Goal: Transaction & Acquisition: Purchase product/service

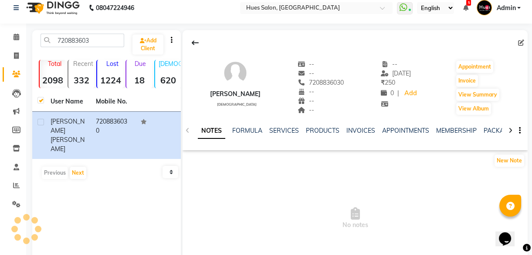
scroll to position [8, 0]
click at [17, 55] on icon at bounding box center [16, 55] width 5 height 7
select select "service"
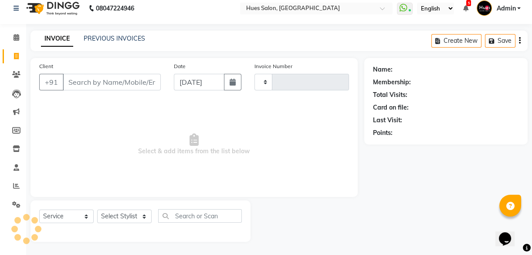
type input "0955"
select select "3460"
click at [15, 35] on icon at bounding box center [17, 37] width 6 height 7
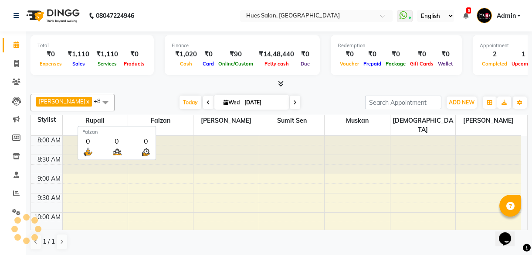
scroll to position [377, 0]
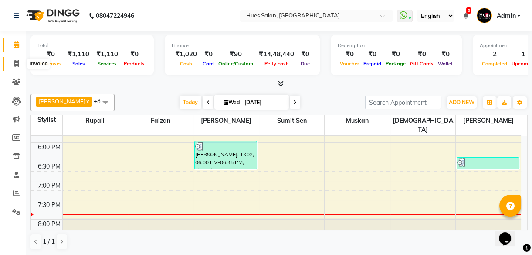
click at [17, 65] on icon at bounding box center [16, 63] width 5 height 7
select select "service"
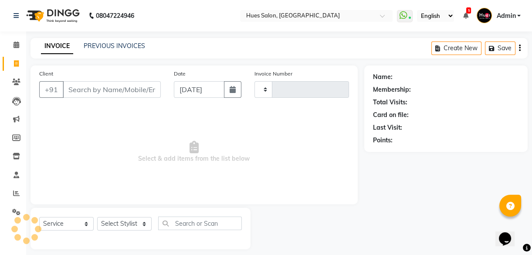
type input "0955"
select select "3460"
click at [114, 92] on input "Client" at bounding box center [112, 89] width 98 height 17
click at [17, 46] on icon at bounding box center [17, 44] width 6 height 7
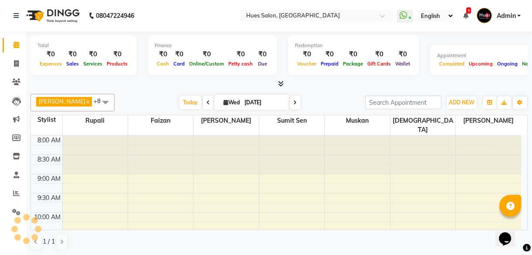
scroll to position [338, 0]
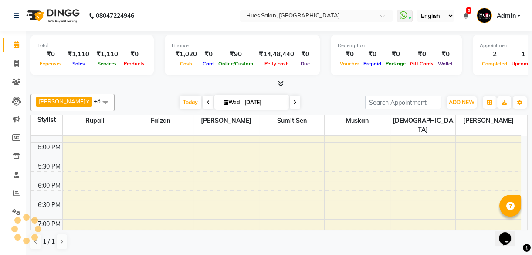
click at [293, 103] on span at bounding box center [295, 102] width 10 height 14
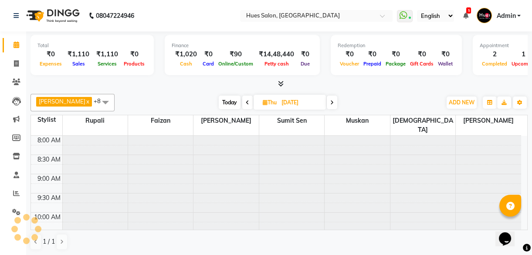
click at [327, 102] on span at bounding box center [332, 102] width 10 height 14
click at [326, 102] on span at bounding box center [331, 102] width 10 height 14
click at [327, 102] on span at bounding box center [332, 102] width 10 height 14
type input "[DATE]"
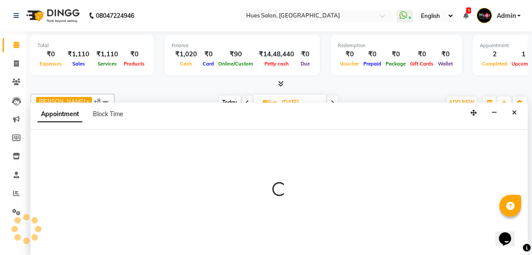
scroll to position [0, 0]
select select "28153"
select select "870"
select select "tentative"
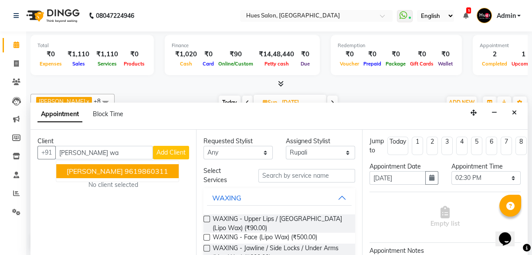
click at [104, 174] on span "[PERSON_NAME]" at bounding box center [95, 170] width 56 height 9
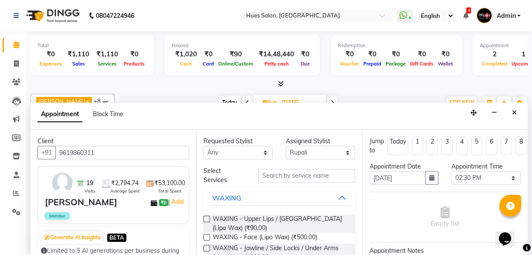
type input "9619860311"
click at [301, 172] on input "text" at bounding box center [306, 176] width 97 height 14
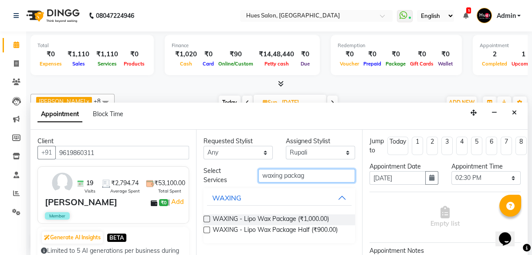
type input "waxing packag"
click at [205, 217] on label at bounding box center [207, 218] width 7 height 7
click at [205, 217] on input "checkbox" at bounding box center [207, 220] width 6 height 6
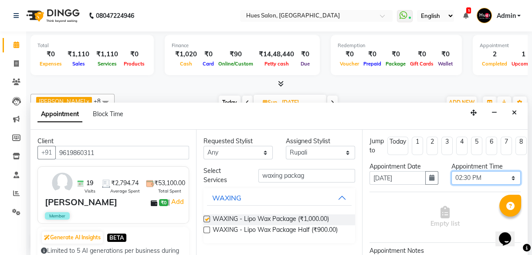
click at [502, 175] on select "Select 09:00 AM 09:15 AM 09:30 AM 09:45 AM 10:00 AM 10:15 AM 10:30 AM 10:45 AM …" at bounding box center [486, 178] width 69 height 14
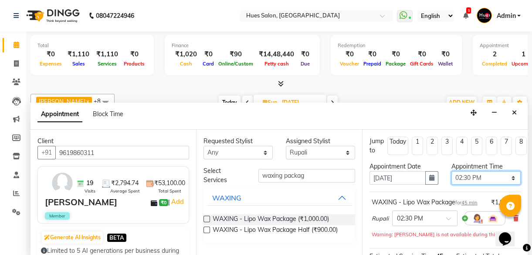
checkbox input "false"
select select "1020"
click at [452, 171] on select "Select 09:00 AM 09:15 AM 09:30 AM 09:45 AM 10:00 AM 10:15 AM 10:30 AM 10:45 AM …" at bounding box center [486, 178] width 69 height 14
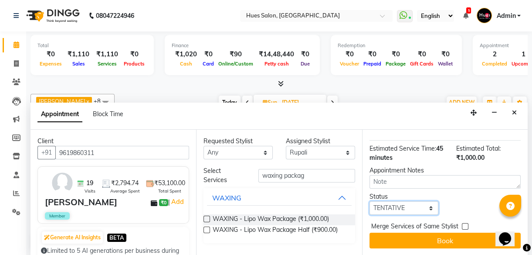
click at [399, 201] on select "Select TENTATIVE CONFIRM UPCOMING" at bounding box center [404, 208] width 69 height 14
select select "confirm booking"
click at [370, 201] on select "Select TENTATIVE CONFIRM UPCOMING" at bounding box center [404, 208] width 69 height 14
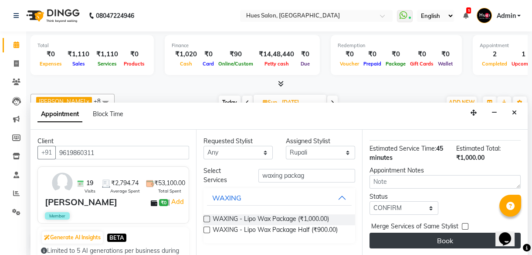
click at [424, 235] on button "Book" at bounding box center [445, 240] width 151 height 16
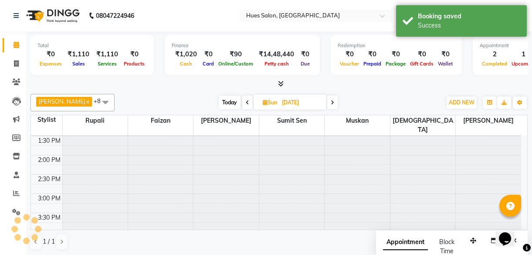
scroll to position [0, 0]
click at [14, 63] on icon at bounding box center [16, 63] width 5 height 7
select select "service"
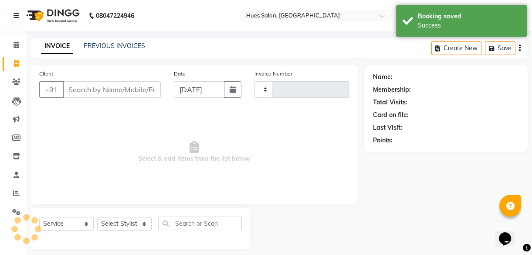
type input "0955"
select select "3460"
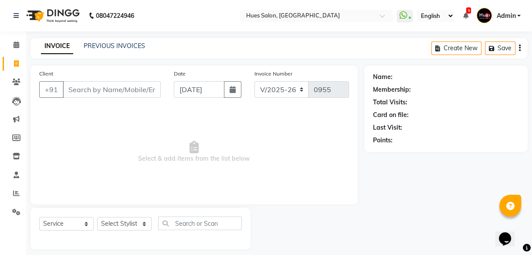
click at [14, 63] on icon at bounding box center [16, 63] width 5 height 7
select select "service"
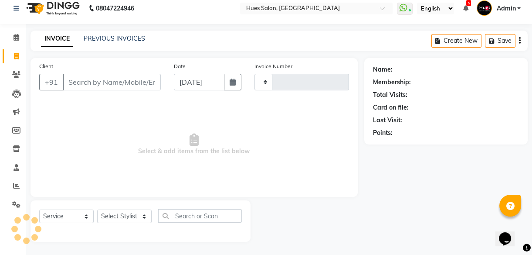
type input "0955"
select select "3460"
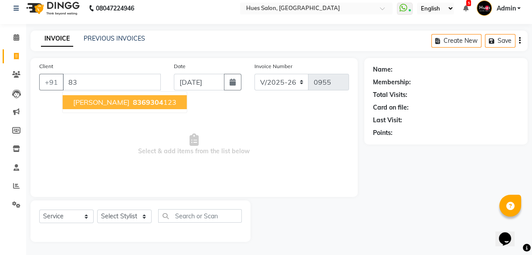
type input "8"
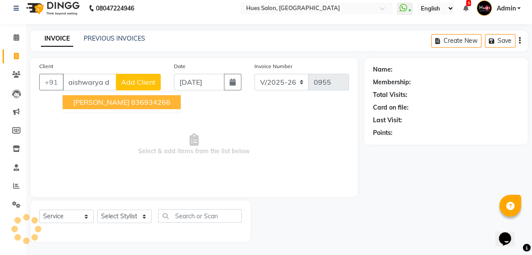
click at [109, 101] on span "[PERSON_NAME]" at bounding box center [101, 102] width 56 height 9
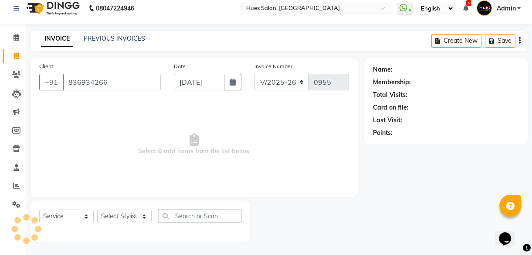
type input "836934266"
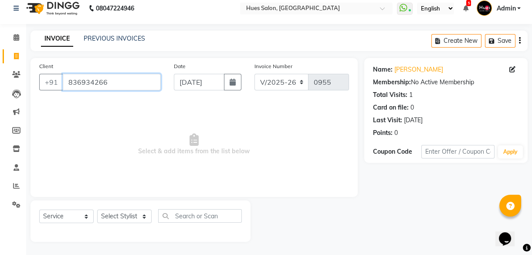
click at [92, 84] on input "836934266" at bounding box center [112, 82] width 98 height 17
drag, startPoint x: 92, startPoint y: 84, endPoint x: 117, endPoint y: 200, distance: 118.5
click at [117, 200] on div "Client [PHONE_NUMBER] Date [DATE] Invoice Number V/2025 V/[PHONE_NUMBER] Select…" at bounding box center [194, 149] width 340 height 183
click at [511, 69] on icon at bounding box center [513, 69] width 6 height 6
select select "18"
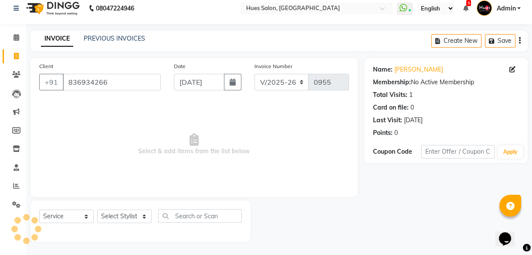
select select "07"
select select "1996"
select select "[DEMOGRAPHIC_DATA]"
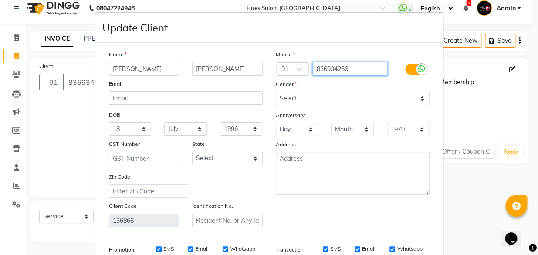
click at [357, 71] on input "836934266" at bounding box center [350, 69] width 75 height 14
type input "83693426"
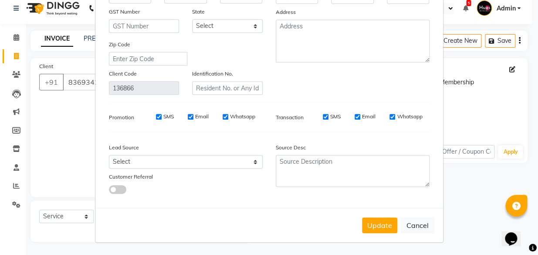
click at [395, 225] on div "Update Cancel" at bounding box center [269, 224] width 348 height 34
click at [387, 226] on button "Update" at bounding box center [379, 225] width 35 height 16
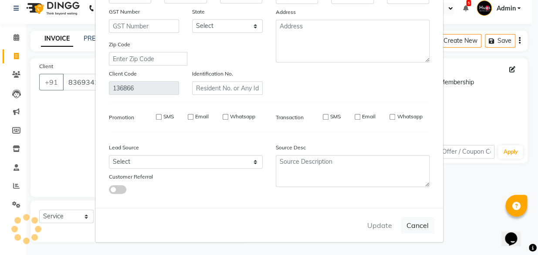
type input "83693426"
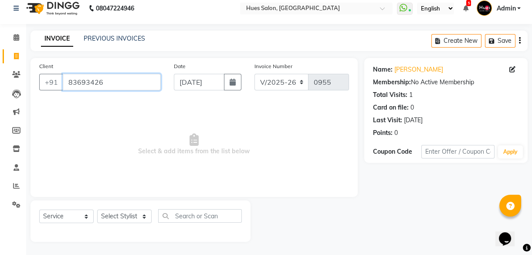
drag, startPoint x: 109, startPoint y: 79, endPoint x: 0, endPoint y: 119, distance: 115.7
click at [0, 119] on html "08047224946 Select Location × Hues Salon, Kalwa WhatsApp Status ✕ Status: Conne…" at bounding box center [266, 120] width 532 height 255
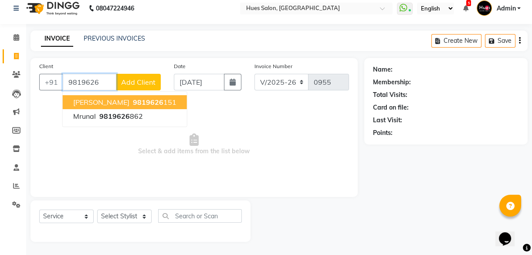
click at [133, 104] on span "9819626" at bounding box center [148, 102] width 31 height 9
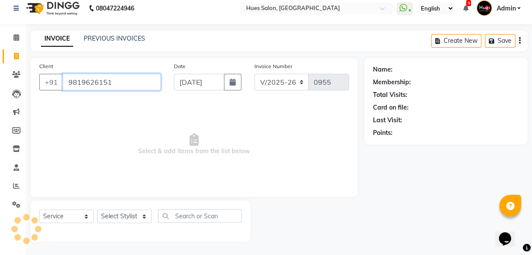
type input "9819626151"
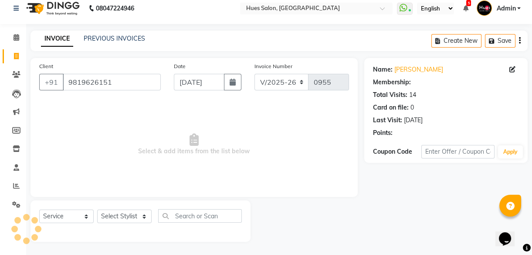
select select "1: Object"
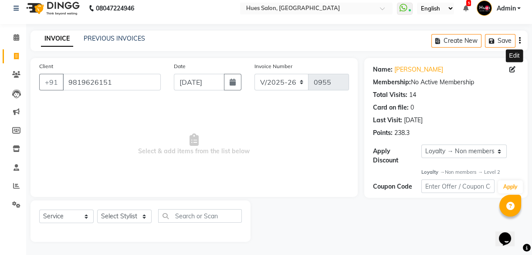
click at [511, 69] on icon at bounding box center [513, 69] width 6 height 6
select select "10"
select select "04"
select select "1986"
select select "[DEMOGRAPHIC_DATA]"
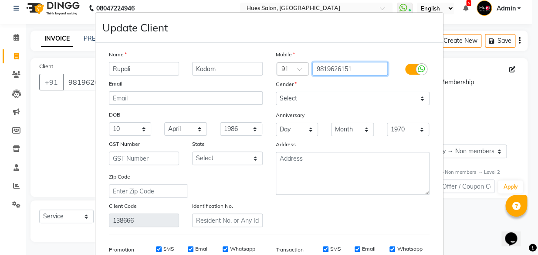
click at [356, 69] on input "9819626151" at bounding box center [350, 69] width 75 height 14
type input "981962615"
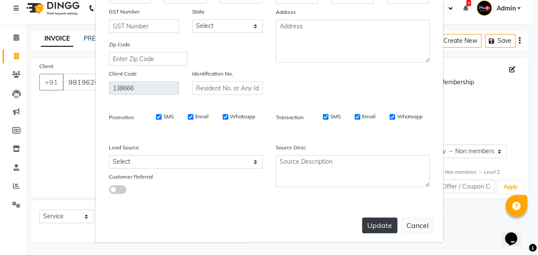
click at [384, 222] on button "Update" at bounding box center [379, 225] width 35 height 16
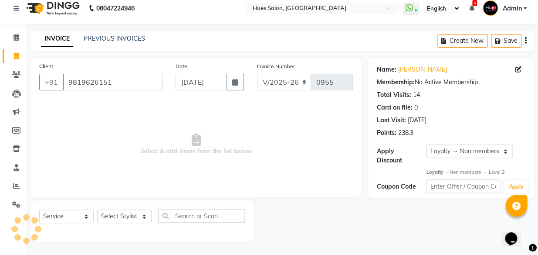
type input "981962615"
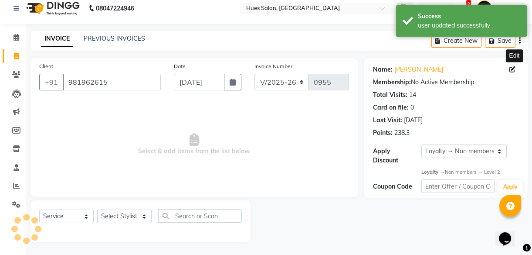
select select "1: Object"
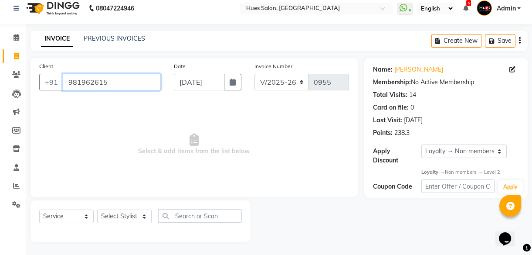
drag, startPoint x: 123, startPoint y: 79, endPoint x: 0, endPoint y: 122, distance: 130.5
click at [0, 122] on html "08047224946 Select Location × Hues Salon, Kalwa WhatsApp Status ✕ Status: Conne…" at bounding box center [266, 120] width 532 height 255
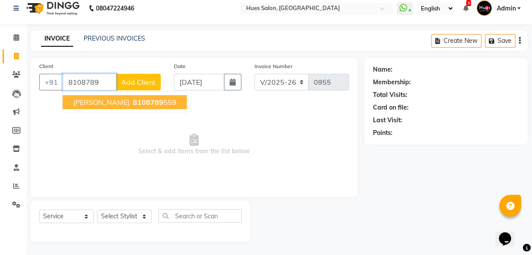
click at [95, 100] on span "[PERSON_NAME]" at bounding box center [101, 102] width 56 height 9
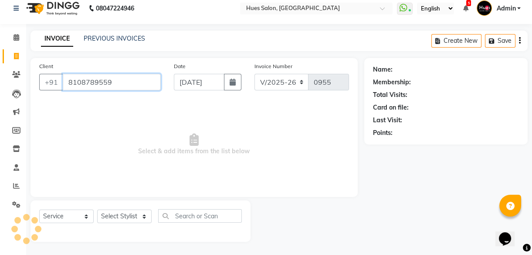
type input "8108789559"
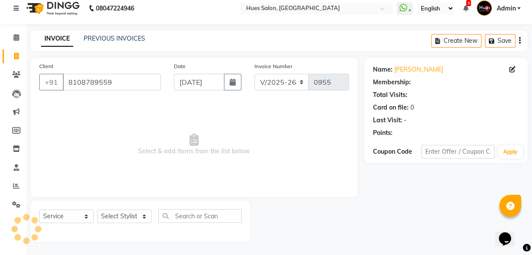
select select "1: Object"
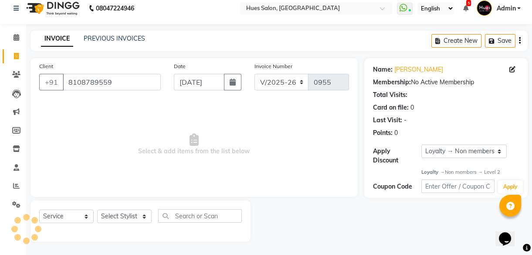
click at [115, 70] on div "Client [PHONE_NUMBER]" at bounding box center [100, 79] width 135 height 36
drag, startPoint x: 115, startPoint y: 80, endPoint x: 0, endPoint y: 92, distance: 115.3
click at [0, 92] on html "08047224946 Select Location × Hues Salon, Kalwa WhatsApp Status ✕ Status: Conne…" at bounding box center [266, 120] width 532 height 255
click at [17, 56] on icon at bounding box center [16, 56] width 5 height 7
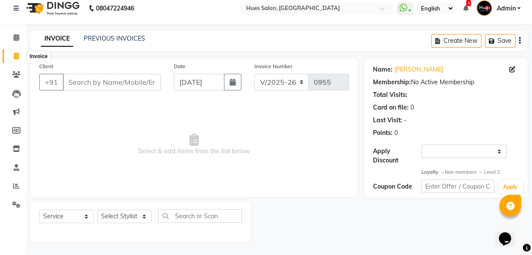
select select "service"
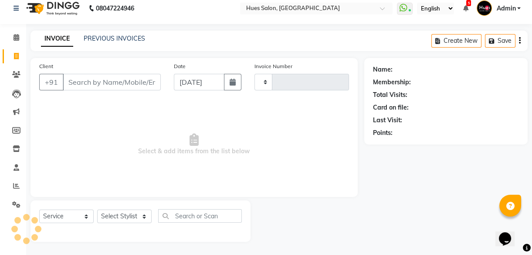
type input "0955"
select select "3460"
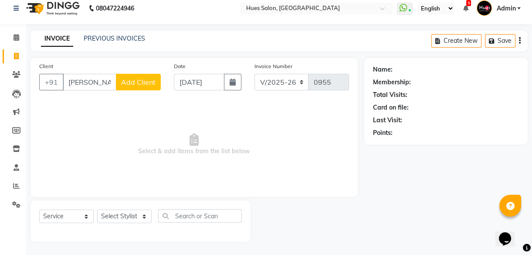
scroll to position [8, 0]
type input "v"
type input "9850584363"
click at [127, 82] on span "Add Client" at bounding box center [138, 82] width 34 height 9
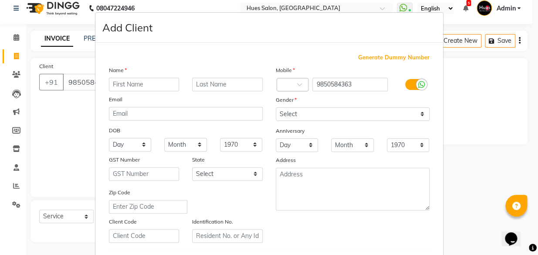
click at [127, 82] on input "text" at bounding box center [144, 85] width 71 height 14
type input "[PERSON_NAME]"
click at [236, 87] on input "text" at bounding box center [227, 85] width 71 height 14
type input "Kadam"
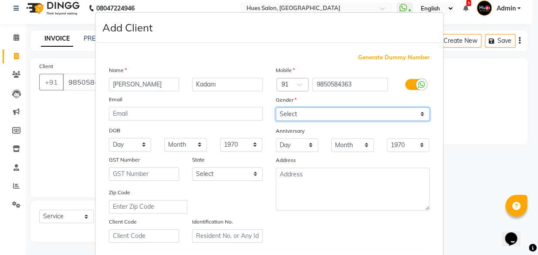
click at [326, 113] on select "Select [DEMOGRAPHIC_DATA] [DEMOGRAPHIC_DATA] Other Prefer Not To Say" at bounding box center [353, 114] width 154 height 14
select select "[DEMOGRAPHIC_DATA]"
click at [276, 107] on select "Select [DEMOGRAPHIC_DATA] [DEMOGRAPHIC_DATA] Other Prefer Not To Say" at bounding box center [353, 114] width 154 height 14
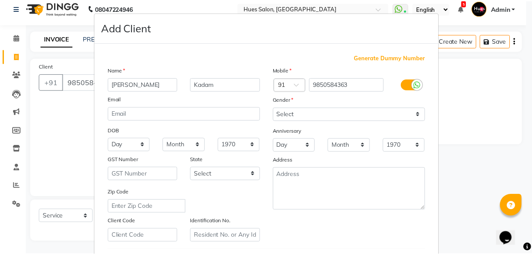
scroll to position [150, 0]
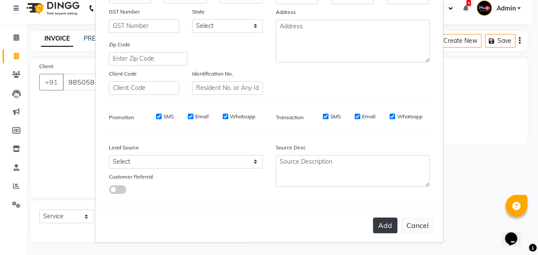
click at [379, 229] on button "Add" at bounding box center [385, 225] width 24 height 16
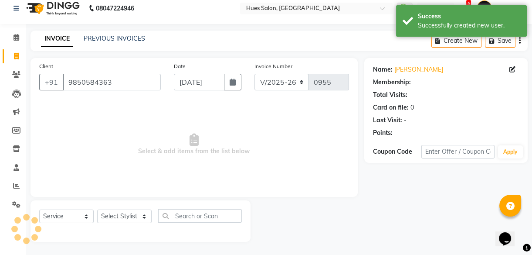
select select "1: Object"
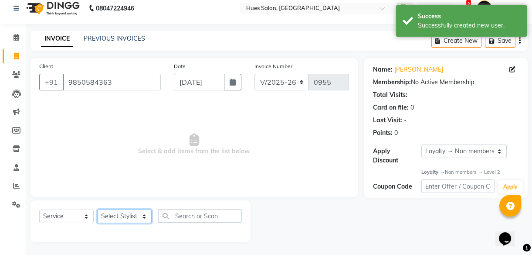
click at [127, 216] on select "Select Stylist [PERSON_NAME] [PERSON_NAME] Office [PERSON_NAME] [PERSON_NAME] […" at bounding box center [124, 216] width 54 height 14
select select "69218"
click at [97, 209] on select "Select Stylist [PERSON_NAME] [PERSON_NAME] Office [PERSON_NAME] [PERSON_NAME] […" at bounding box center [124, 216] width 54 height 14
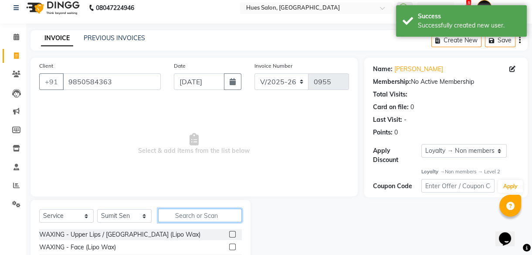
click at [180, 216] on input "text" at bounding box center [200, 215] width 84 height 14
type input "desi"
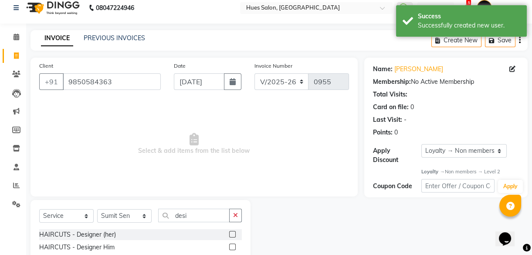
click at [231, 247] on label at bounding box center [232, 246] width 7 height 7
click at [231, 247] on input "checkbox" at bounding box center [232, 247] width 6 height 6
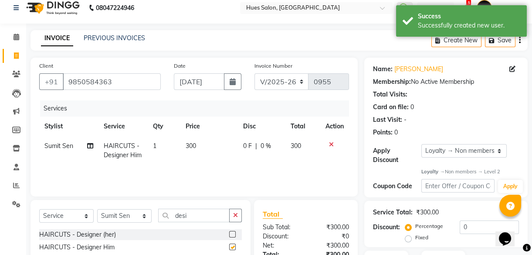
checkbox input "false"
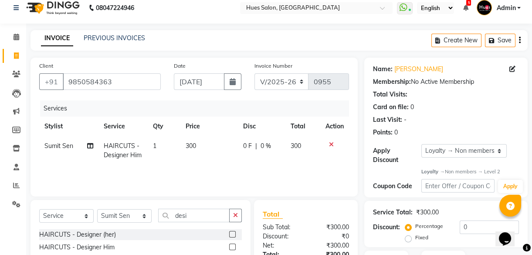
click at [192, 148] on span "300" at bounding box center [191, 146] width 10 height 8
select select "69218"
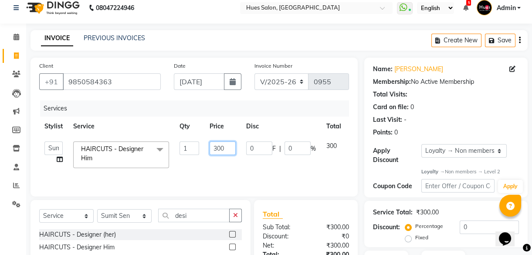
drag, startPoint x: 228, startPoint y: 148, endPoint x: 146, endPoint y: 168, distance: 84.4
click at [146, 168] on tr "[PERSON_NAME] Neha Rajpkar Office [PERSON_NAME] [PERSON_NAME] [PERSON_NAME] [PE…" at bounding box center [207, 154] width 336 height 37
type input "250"
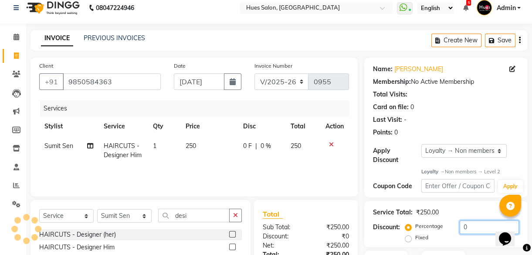
click at [479, 226] on input "0" at bounding box center [489, 227] width 59 height 14
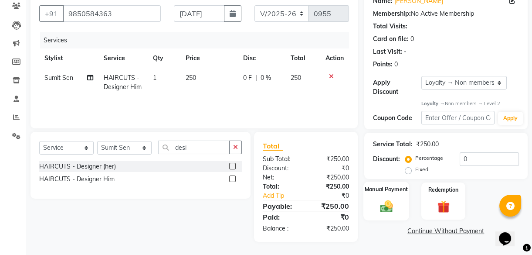
click at [385, 207] on img at bounding box center [386, 206] width 21 height 15
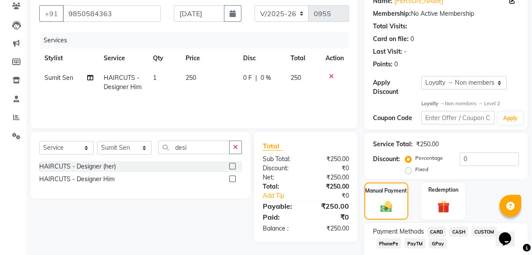
scroll to position [127, 0]
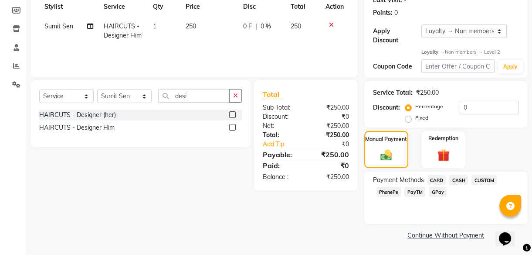
click at [391, 188] on span "PhonePe" at bounding box center [389, 192] width 25 height 10
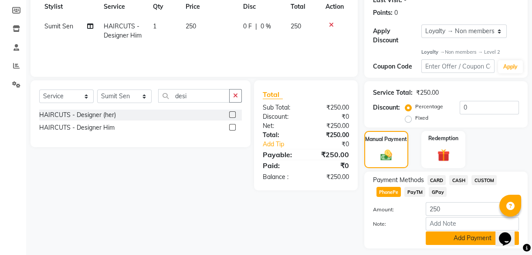
click at [453, 237] on button "Add Payment" at bounding box center [472, 238] width 93 height 14
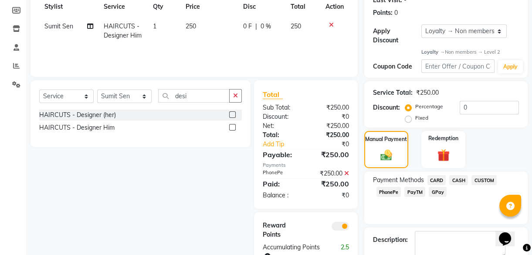
scroll to position [164, 0]
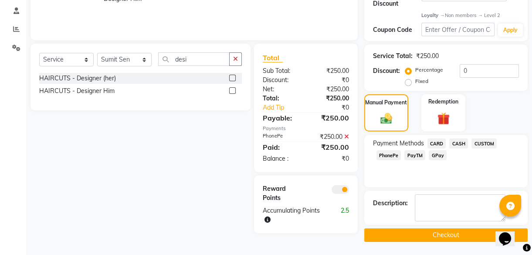
click at [448, 236] on button "Checkout" at bounding box center [445, 235] width 163 height 14
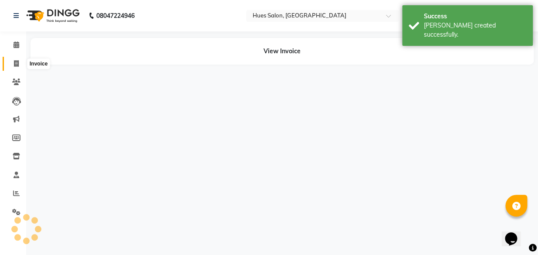
click at [16, 65] on icon at bounding box center [16, 63] width 5 height 7
select select "service"
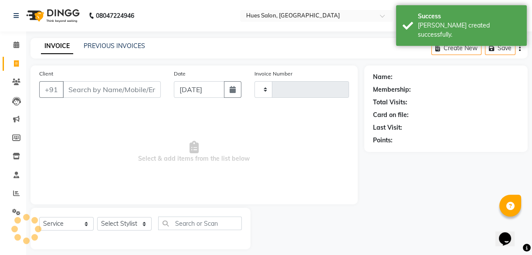
type input "0956"
select select "3460"
click at [116, 44] on link "PREVIOUS INVOICES" at bounding box center [114, 46] width 61 height 8
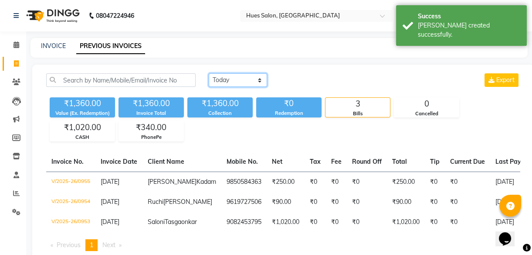
drag, startPoint x: 116, startPoint y: 44, endPoint x: 239, endPoint y: 78, distance: 127.1
click at [239, 78] on select "[DATE] [DATE] Custom Range" at bounding box center [238, 80] width 58 height 14
click at [323, 86] on div "[DATE] [DATE] Custom Range Export" at bounding box center [365, 80] width 312 height 14
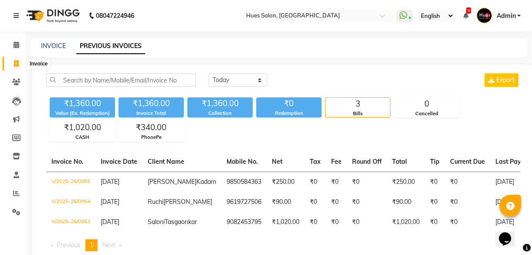
click at [15, 62] on icon at bounding box center [16, 63] width 5 height 7
select select "service"
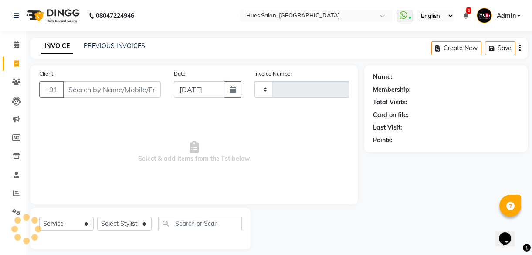
scroll to position [8, 0]
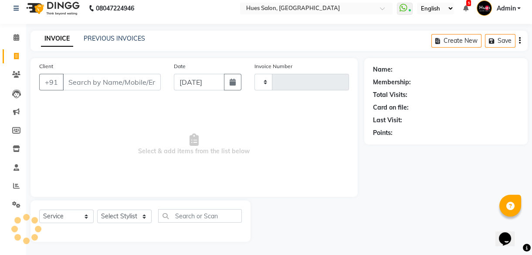
type input "0956"
select select "3460"
click at [86, 82] on input "Client" at bounding box center [112, 82] width 98 height 17
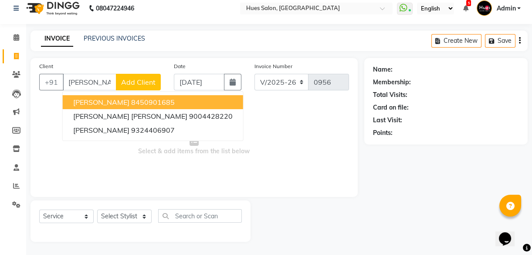
click at [136, 103] on ngb-highlight "8450901685" at bounding box center [153, 102] width 44 height 9
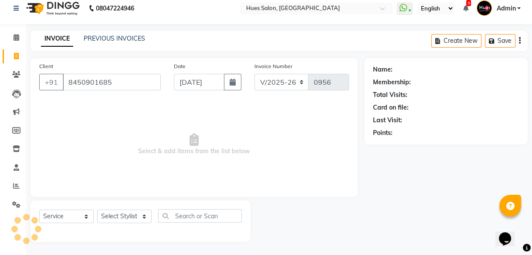
type input "8450901685"
select select "1: Object"
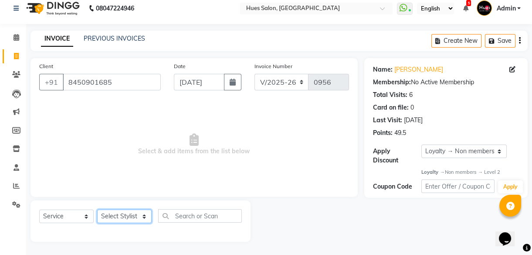
click at [122, 210] on select "Select Stylist [PERSON_NAME] [PERSON_NAME] Office [PERSON_NAME] [PERSON_NAME] […" at bounding box center [124, 216] width 54 height 14
select select "84211"
click at [97, 209] on select "Select Stylist [PERSON_NAME] [PERSON_NAME] Office [PERSON_NAME] [PERSON_NAME] […" at bounding box center [124, 216] width 54 height 14
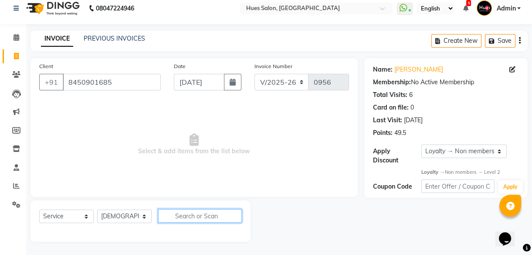
click at [198, 216] on input "text" at bounding box center [200, 216] width 84 height 14
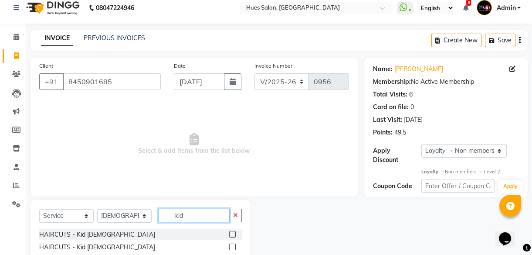
type input "kid"
click at [230, 233] on label at bounding box center [232, 234] width 7 height 7
click at [230, 233] on input "checkbox" at bounding box center [232, 234] width 6 height 6
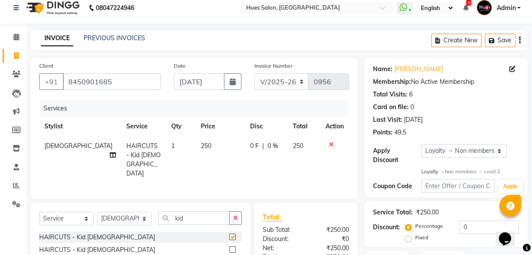
checkbox input "false"
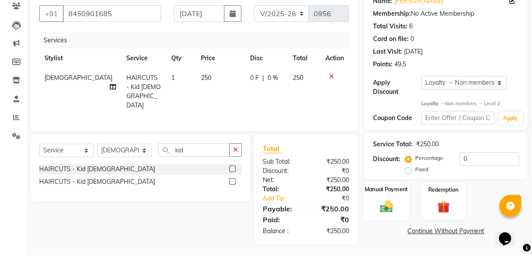
click at [387, 208] on img at bounding box center [386, 206] width 21 height 15
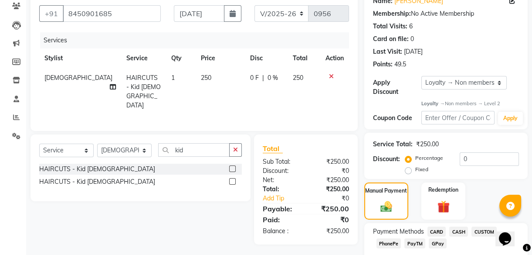
click at [458, 228] on span "CASH" at bounding box center [458, 231] width 19 height 10
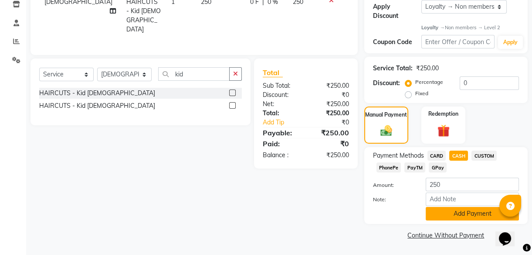
click at [481, 215] on button "Add Payment" at bounding box center [472, 214] width 93 height 14
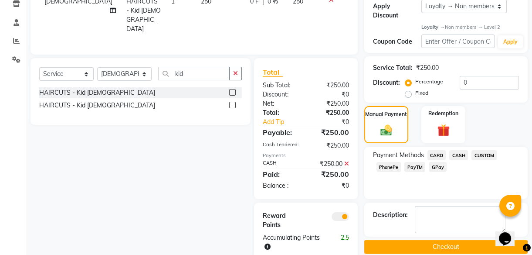
click at [431, 248] on button "Checkout" at bounding box center [445, 247] width 163 height 14
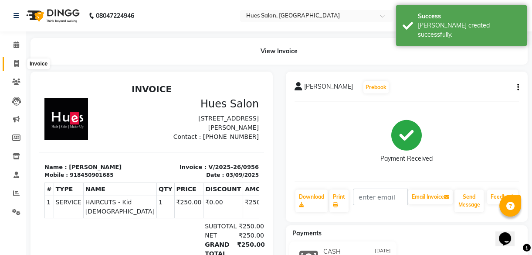
click at [17, 65] on icon at bounding box center [16, 63] width 5 height 7
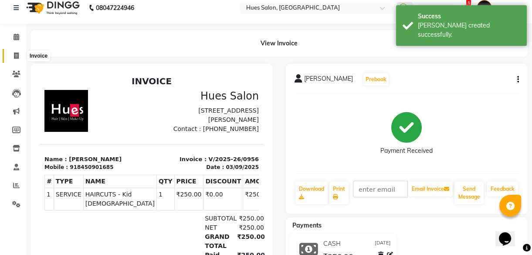
select select "service"
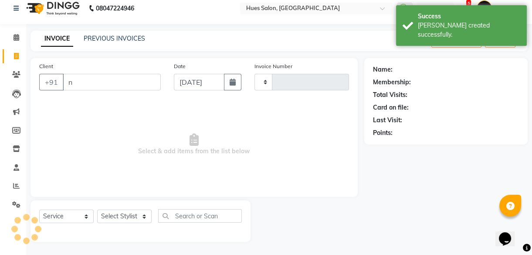
type input "ni"
type input "0957"
select select "3460"
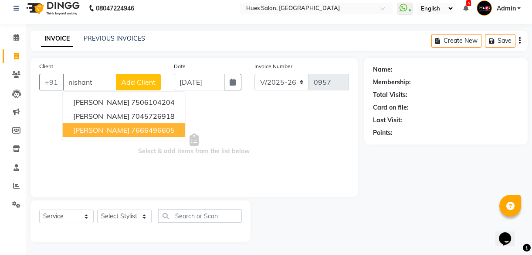
click at [131, 129] on ngb-highlight "7666496605" at bounding box center [153, 130] width 44 height 9
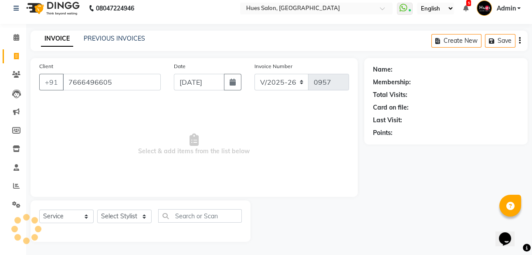
type input "7666496605"
select select "1: Object"
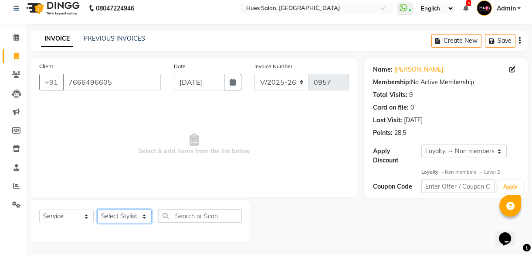
click at [114, 213] on select "Select Stylist [PERSON_NAME] [PERSON_NAME] Office [PERSON_NAME] [PERSON_NAME] […" at bounding box center [124, 216] width 54 height 14
select select "69218"
click at [97, 209] on select "Select Stylist [PERSON_NAME] [PERSON_NAME] Office [PERSON_NAME] [PERSON_NAME] […" at bounding box center [124, 216] width 54 height 14
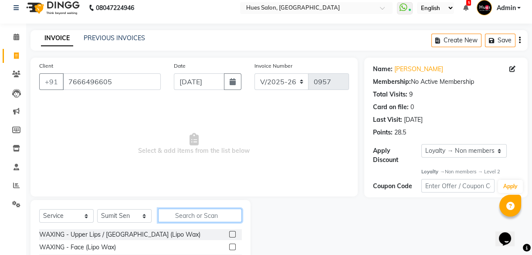
click at [194, 217] on input "text" at bounding box center [200, 215] width 84 height 14
type input "hairwash"
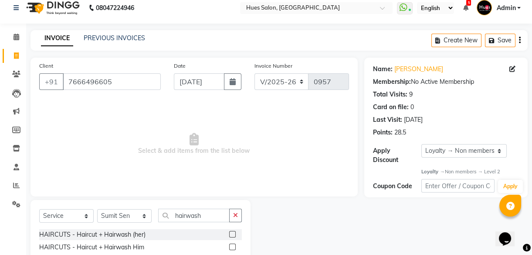
click at [233, 245] on label at bounding box center [232, 246] width 7 height 7
click at [233, 245] on input "checkbox" at bounding box center [232, 247] width 6 height 6
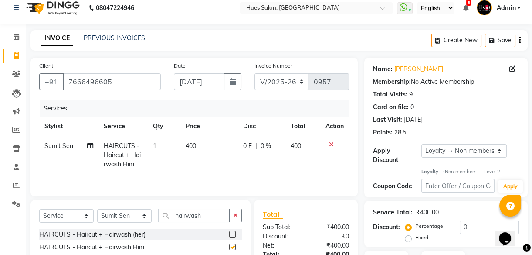
checkbox input "false"
drag, startPoint x: 208, startPoint y: 215, endPoint x: 14, endPoint y: 234, distance: 194.4
click at [14, 234] on app-home "08047224946 Select Location × Hues Salon, Kalwa WhatsApp Status ✕ Status: Conne…" at bounding box center [266, 157] width 532 height 330
type input "beard"
click at [231, 244] on label at bounding box center [232, 246] width 7 height 7
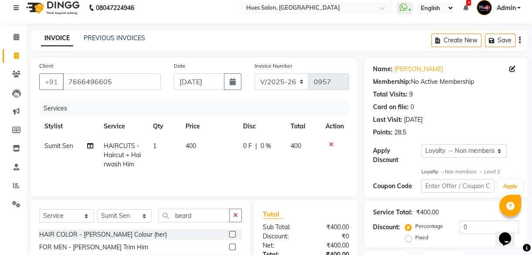
click at [231, 244] on input "checkbox" at bounding box center [232, 247] width 6 height 6
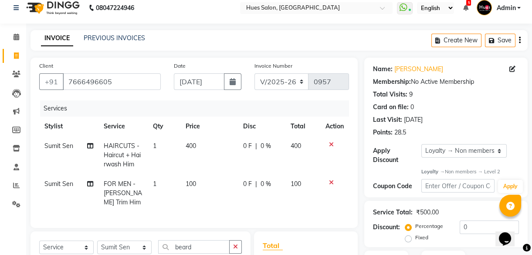
checkbox input "false"
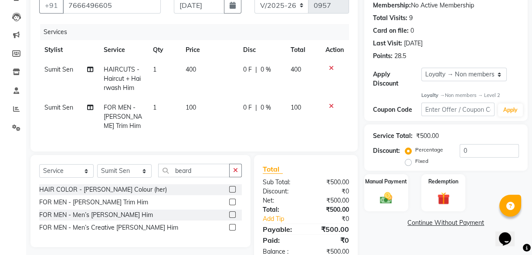
scroll to position [80, 0]
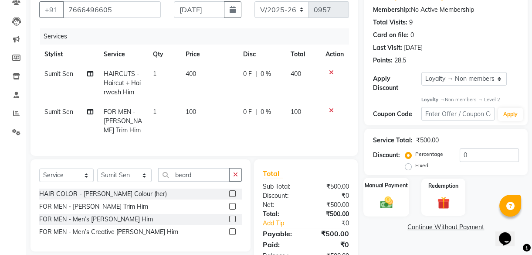
click at [386, 197] on img at bounding box center [386, 202] width 21 height 15
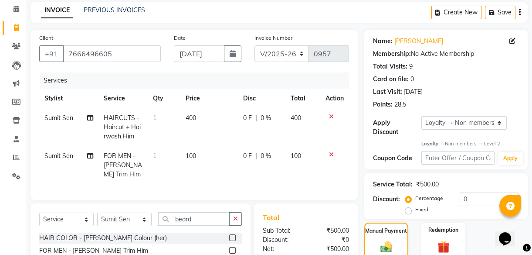
scroll to position [127, 0]
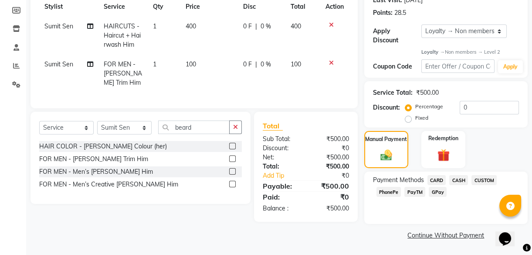
click at [418, 193] on span "PayTM" at bounding box center [414, 192] width 21 height 10
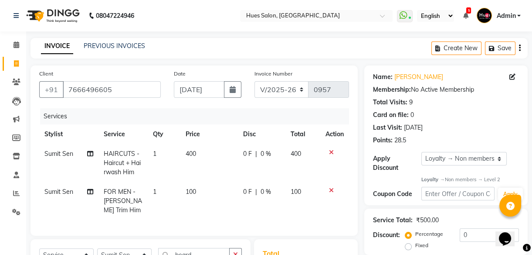
scroll to position [152, 0]
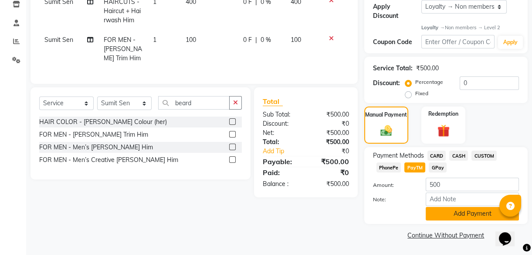
click at [463, 216] on button "Add Payment" at bounding box center [472, 214] width 93 height 14
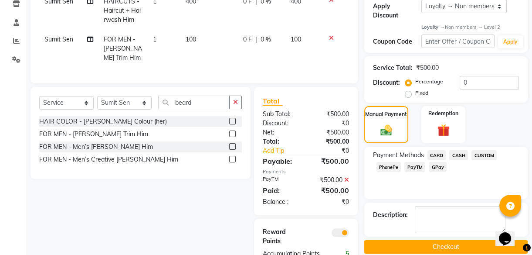
click at [441, 250] on button "Checkout" at bounding box center [445, 247] width 163 height 14
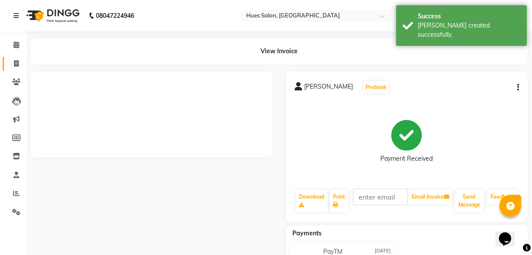
click at [14, 62] on icon at bounding box center [16, 63] width 5 height 7
select select "service"
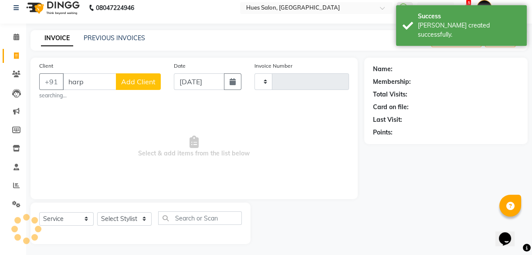
scroll to position [10, 0]
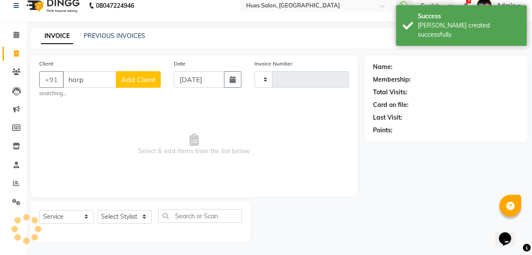
type input "harpr"
type input "0958"
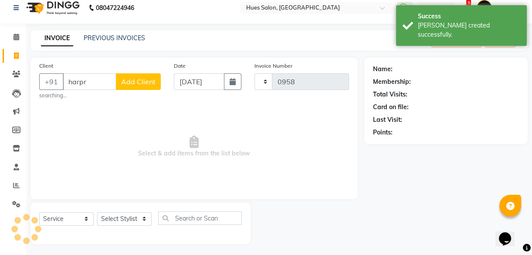
select select "3460"
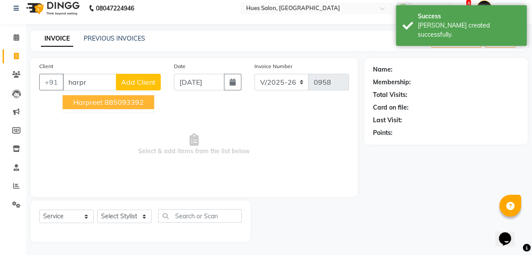
click at [100, 98] on span "Harpreet" at bounding box center [88, 102] width 30 height 9
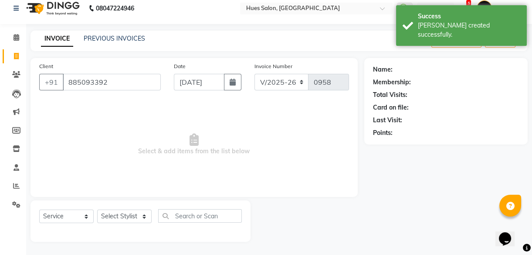
type input "885093392"
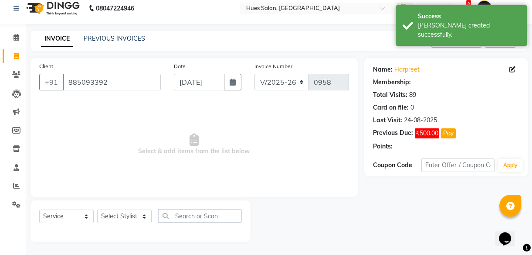
select select "1: Object"
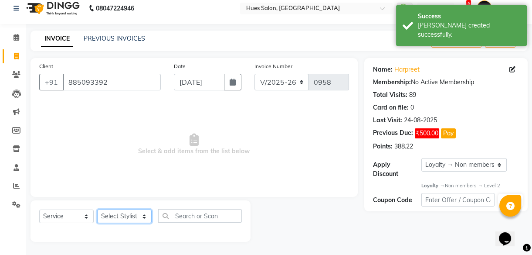
click at [129, 215] on select "Select Stylist [PERSON_NAME] [PERSON_NAME] Office [PERSON_NAME] [PERSON_NAME] […" at bounding box center [124, 216] width 54 height 14
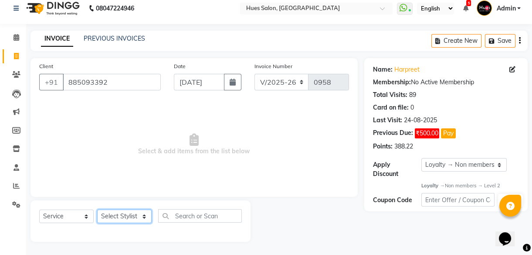
select select "69218"
click at [97, 209] on select "Select Stylist [PERSON_NAME] [PERSON_NAME] Office [PERSON_NAME] [PERSON_NAME] […" at bounding box center [124, 216] width 54 height 14
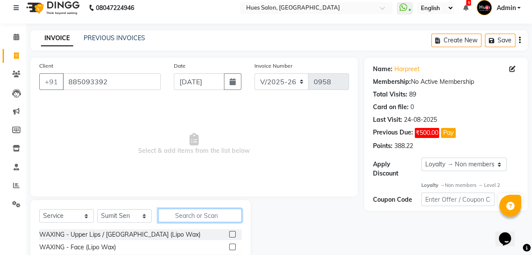
click at [204, 217] on input "text" at bounding box center [200, 215] width 84 height 14
type input "beard"
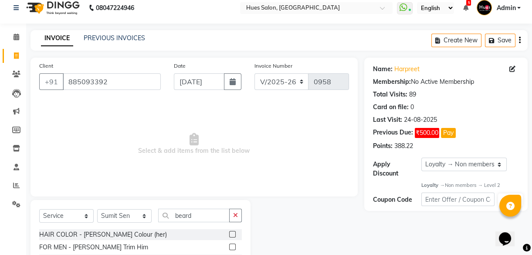
click at [234, 248] on label at bounding box center [232, 246] width 7 height 7
click at [234, 248] on input "checkbox" at bounding box center [232, 247] width 6 height 6
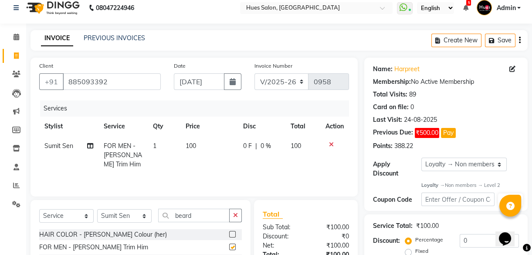
checkbox input "false"
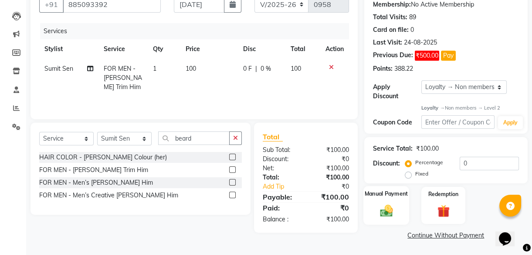
click at [384, 211] on img at bounding box center [386, 210] width 21 height 15
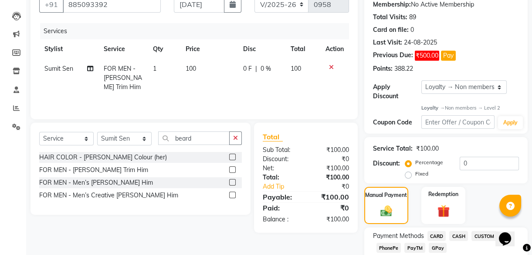
click at [416, 247] on span "PayTM" at bounding box center [414, 247] width 21 height 10
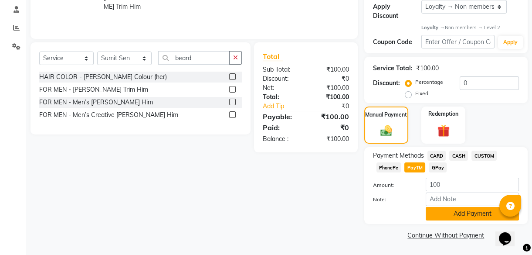
click at [462, 209] on button "Add Payment" at bounding box center [472, 214] width 93 height 14
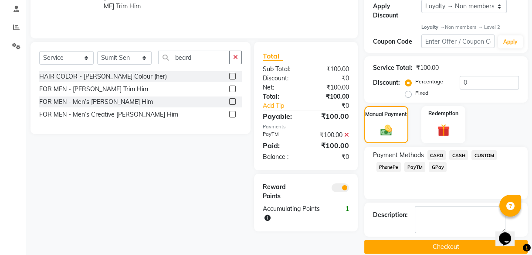
click at [458, 244] on button "Checkout" at bounding box center [445, 247] width 163 height 14
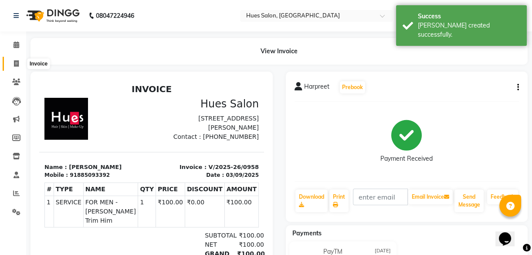
click at [17, 62] on icon at bounding box center [16, 63] width 5 height 7
select select "service"
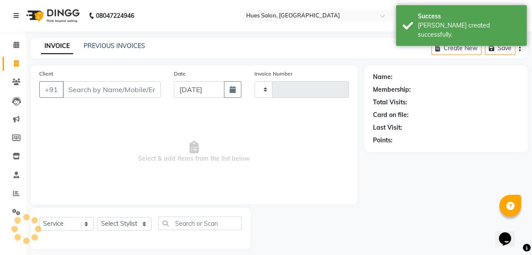
scroll to position [8, 0]
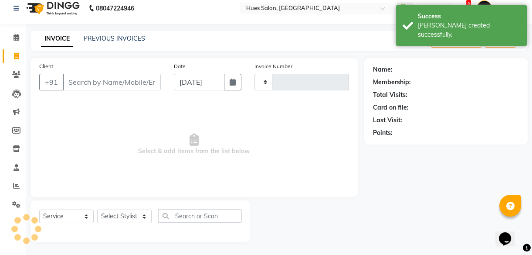
type input "0959"
select select "3460"
click at [122, 77] on input "Client" at bounding box center [112, 82] width 98 height 17
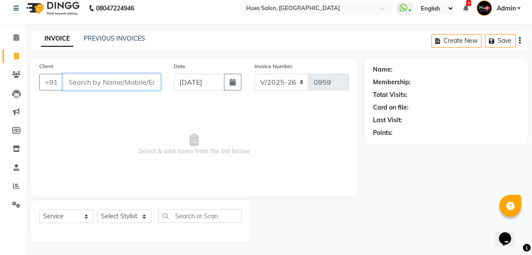
click at [95, 86] on input "Client" at bounding box center [112, 82] width 98 height 17
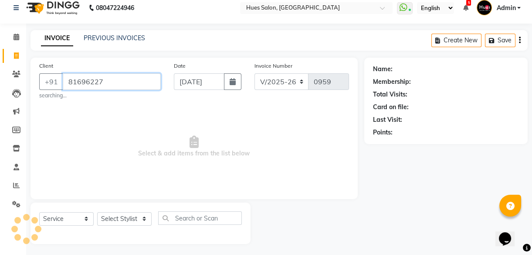
scroll to position [10, 0]
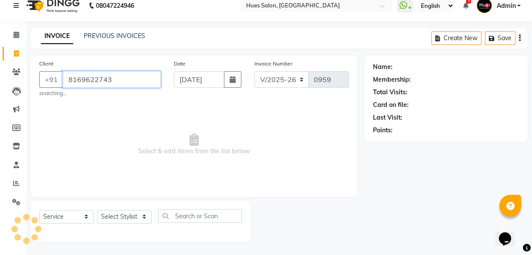
type input "8169622743"
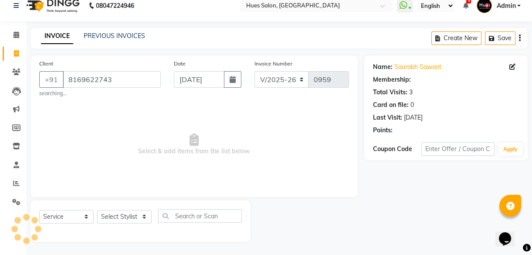
select select "1: Object"
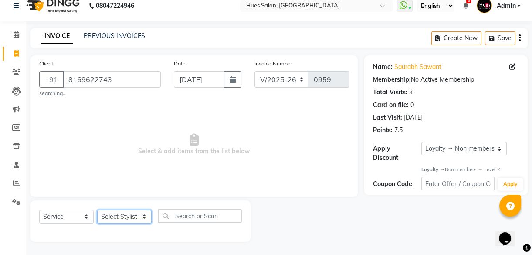
click at [126, 216] on select "Select Stylist [PERSON_NAME] [PERSON_NAME] Office [PERSON_NAME] [PERSON_NAME] […" at bounding box center [124, 217] width 54 height 14
select select "84211"
click at [97, 210] on select "Select Stylist [PERSON_NAME] [PERSON_NAME] Office [PERSON_NAME] [PERSON_NAME] […" at bounding box center [124, 217] width 54 height 14
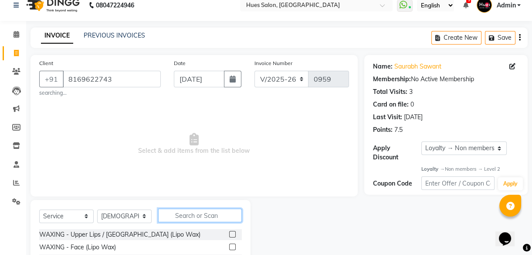
click at [194, 215] on input "text" at bounding box center [200, 215] width 84 height 14
type input "desi"
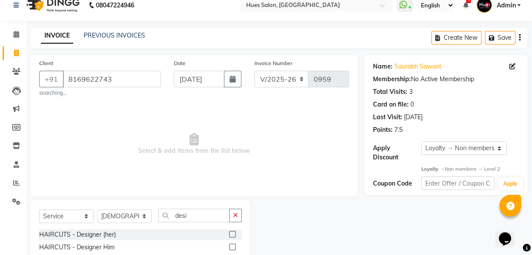
click at [232, 246] on label at bounding box center [232, 246] width 7 height 7
click at [232, 246] on input "checkbox" at bounding box center [232, 247] width 6 height 6
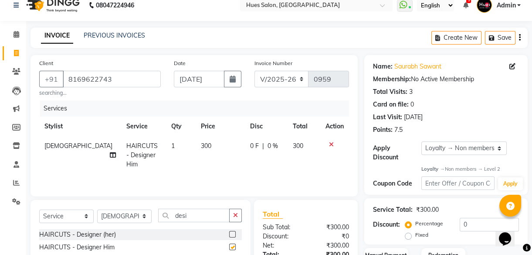
checkbox input "false"
click at [250, 145] on span "0 F" at bounding box center [254, 145] width 9 height 9
select select "84211"
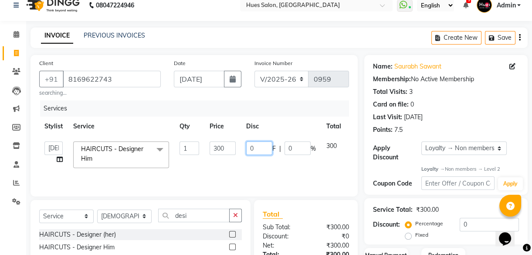
click at [257, 145] on input "0" at bounding box center [259, 148] width 26 height 14
type input "50"
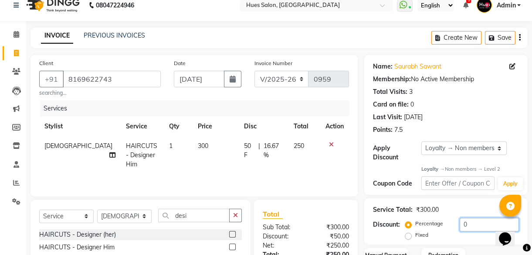
click at [476, 225] on input "0" at bounding box center [489, 224] width 59 height 14
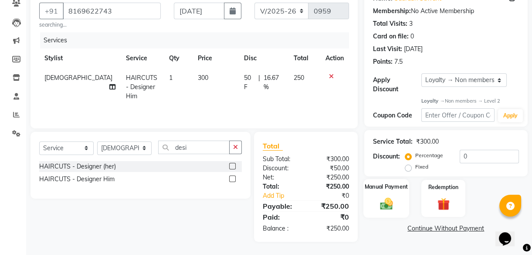
click at [385, 208] on img at bounding box center [386, 203] width 21 height 15
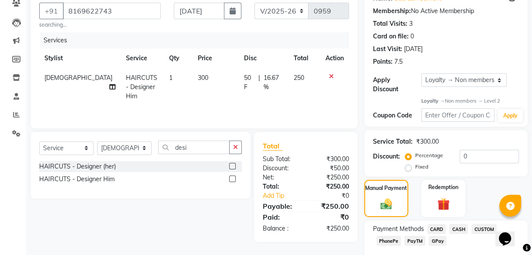
click at [409, 241] on span "PayTM" at bounding box center [414, 240] width 21 height 10
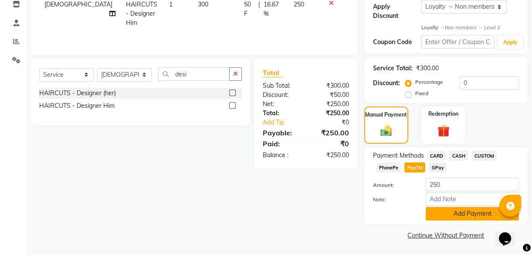
click at [453, 217] on button "Add Payment" at bounding box center [472, 214] width 93 height 14
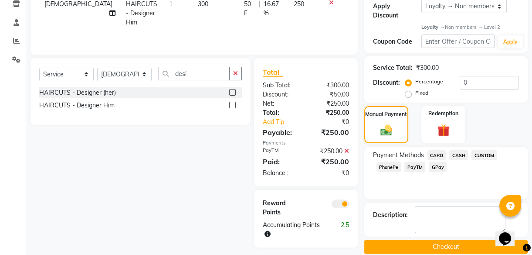
click at [432, 245] on button "Checkout" at bounding box center [445, 247] width 163 height 14
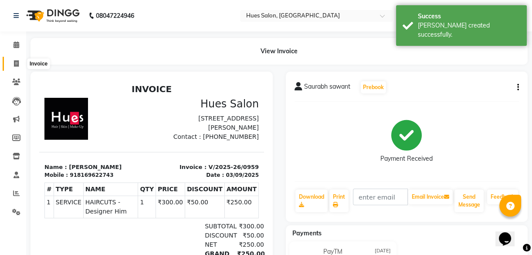
click at [17, 63] on icon at bounding box center [16, 63] width 5 height 7
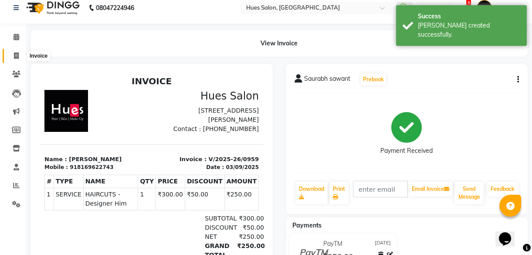
select select "3460"
select select "service"
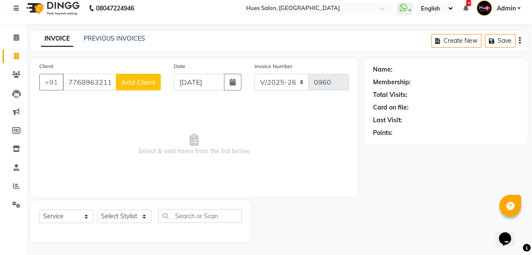
type input "7768963211"
click at [137, 84] on span "Add Client" at bounding box center [138, 82] width 34 height 9
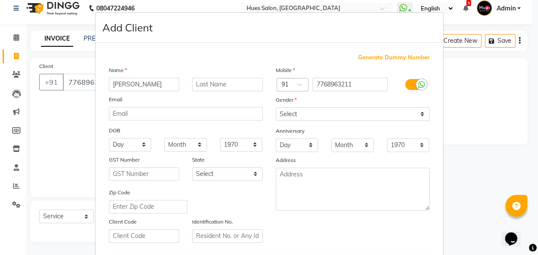
type input "[PERSON_NAME]"
click at [213, 84] on input "text" at bounding box center [227, 85] width 71 height 14
type input "l"
type input "Lahamate"
click at [321, 120] on select "Select [DEMOGRAPHIC_DATA] [DEMOGRAPHIC_DATA] Other Prefer Not To Say" at bounding box center [353, 114] width 154 height 14
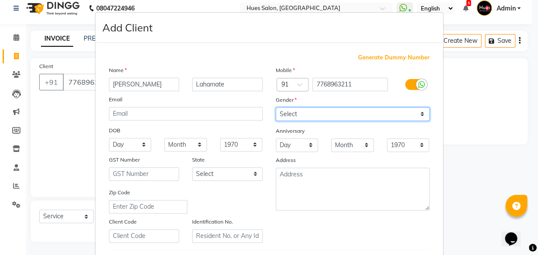
select select "[DEMOGRAPHIC_DATA]"
click at [276, 107] on select "Select [DEMOGRAPHIC_DATA] [DEMOGRAPHIC_DATA] Other Prefer Not To Say" at bounding box center [353, 114] width 154 height 14
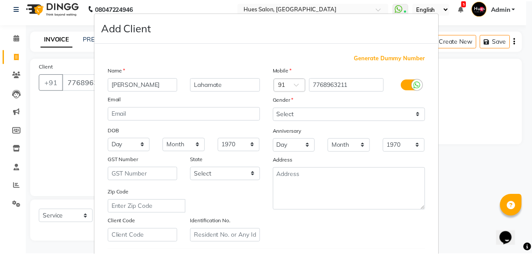
scroll to position [150, 0]
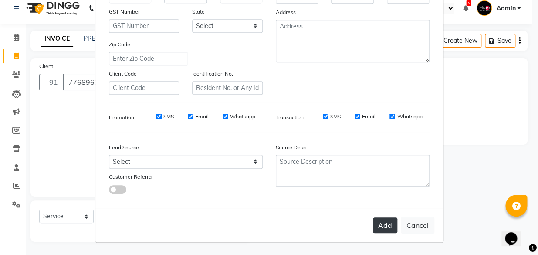
click at [385, 226] on button "Add" at bounding box center [385, 225] width 24 height 16
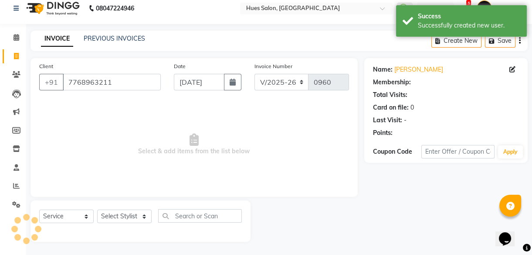
select select "1: Object"
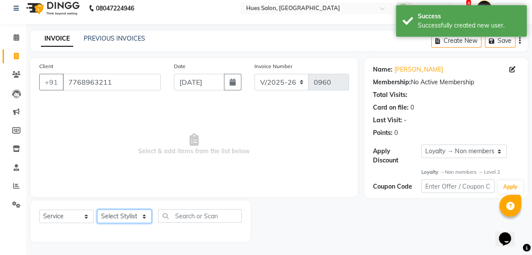
click at [125, 216] on select "Select Stylist [PERSON_NAME] [PERSON_NAME] Office [PERSON_NAME] [PERSON_NAME] […" at bounding box center [124, 216] width 54 height 14
select select "69218"
click at [97, 209] on select "Select Stylist [PERSON_NAME] [PERSON_NAME] Office [PERSON_NAME] [PERSON_NAME] […" at bounding box center [124, 216] width 54 height 14
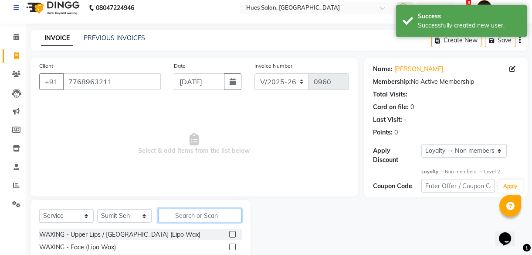
click at [184, 217] on input "text" at bounding box center [200, 215] width 84 height 14
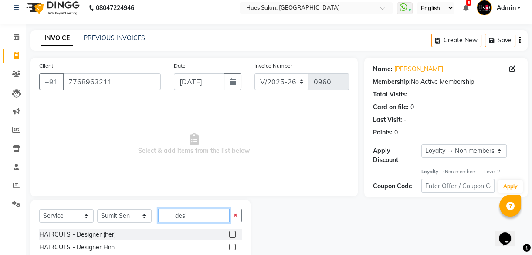
type input "desi"
click at [231, 245] on label at bounding box center [232, 246] width 7 height 7
click at [231, 245] on input "checkbox" at bounding box center [232, 247] width 6 height 6
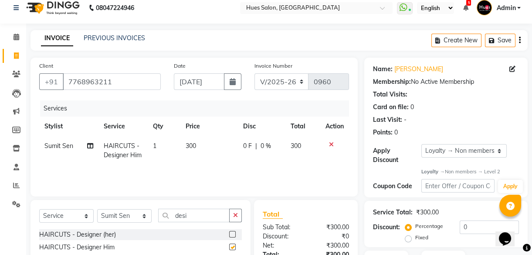
checkbox input "false"
drag, startPoint x: 203, startPoint y: 217, endPoint x: 87, endPoint y: 226, distance: 115.8
click at [87, 226] on div "Select Service Product Membership Package Voucher Prepaid Gift Card Select Styl…" at bounding box center [140, 218] width 203 height 20
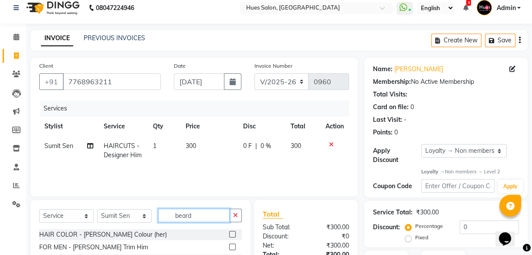
scroll to position [53, 0]
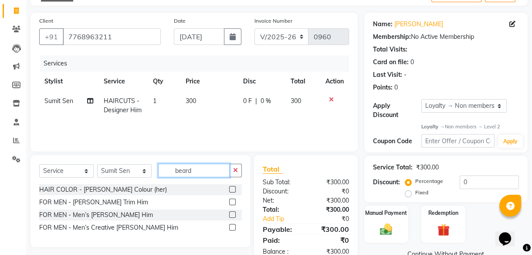
type input "beard"
click at [231, 213] on label at bounding box center [232, 214] width 7 height 7
click at [231, 213] on input "checkbox" at bounding box center [232, 215] width 6 height 6
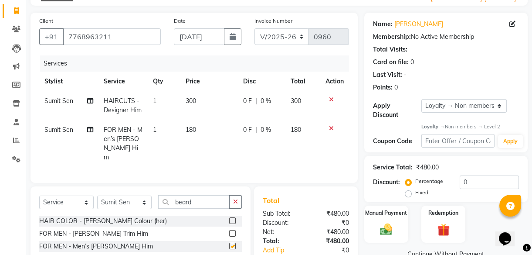
checkbox input "false"
click at [246, 129] on span "0 F" at bounding box center [247, 129] width 9 height 9
select select "69218"
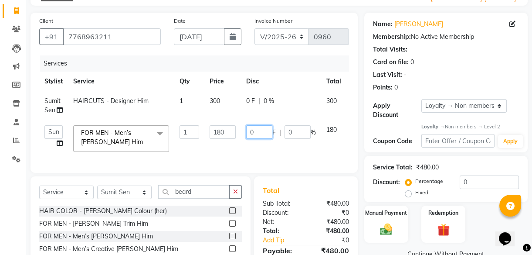
click at [260, 131] on input "0" at bounding box center [259, 132] width 26 height 14
type input "30"
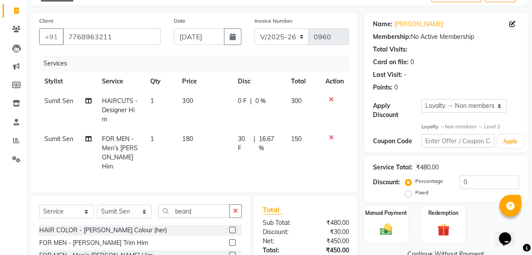
click at [252, 99] on div "0 F | 0 %" at bounding box center [259, 100] width 43 height 9
select select "69218"
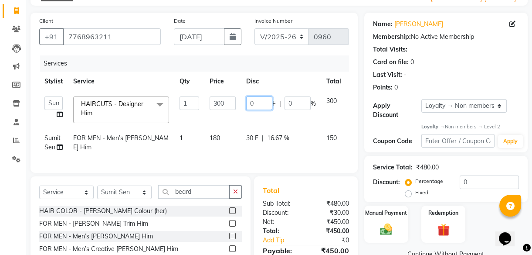
click at [256, 102] on input "0" at bounding box center [259, 103] width 26 height 14
type input "50"
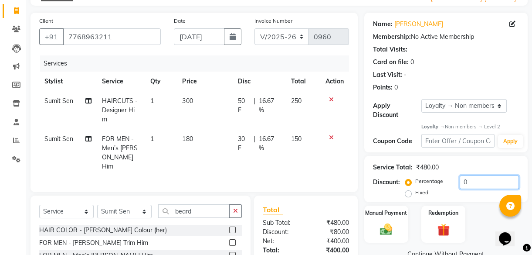
click at [489, 186] on input "0" at bounding box center [489, 182] width 59 height 14
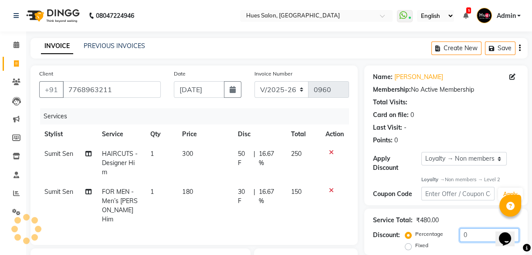
scroll to position [113, 0]
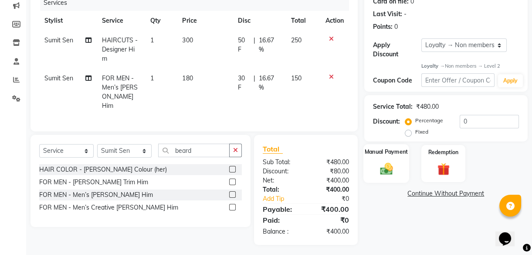
click at [385, 161] on img at bounding box center [386, 168] width 21 height 15
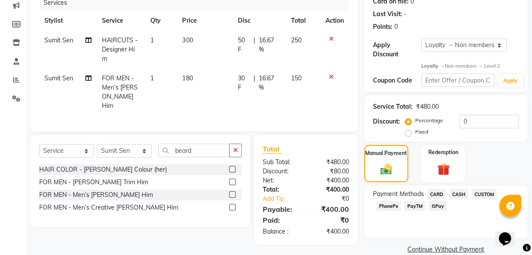
click at [418, 205] on span "PayTM" at bounding box center [414, 205] width 21 height 10
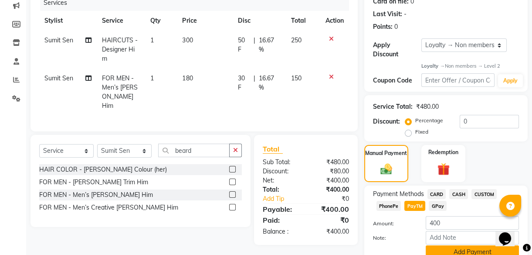
click at [469, 247] on button "Add Payment" at bounding box center [472, 252] width 93 height 14
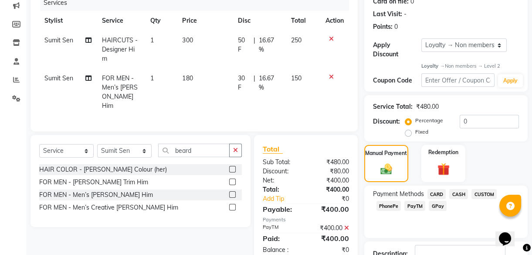
scroll to position [192, 0]
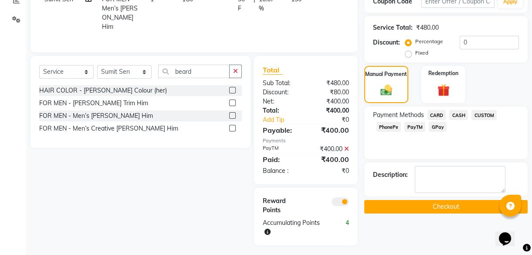
click at [444, 204] on button "Checkout" at bounding box center [445, 207] width 163 height 14
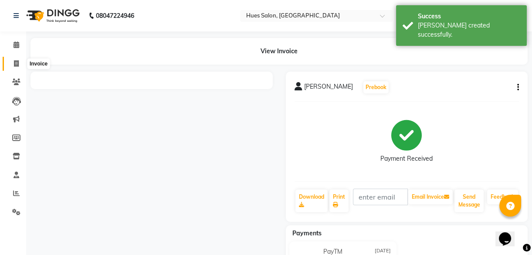
click at [15, 60] on icon at bounding box center [16, 63] width 5 height 7
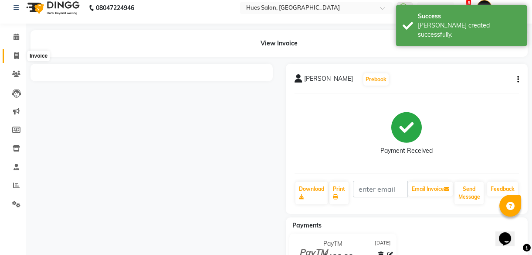
select select "3460"
select select "service"
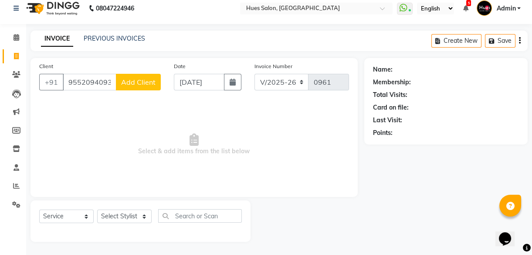
type input "9552094093"
click at [139, 83] on span "Add Client" at bounding box center [138, 82] width 34 height 9
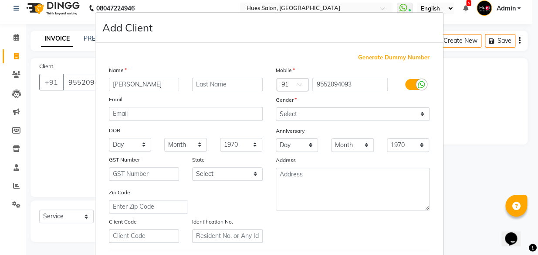
type input "[PERSON_NAME]"
click at [230, 87] on input "text" at bounding box center [227, 85] width 71 height 14
type input "[PERSON_NAME]"
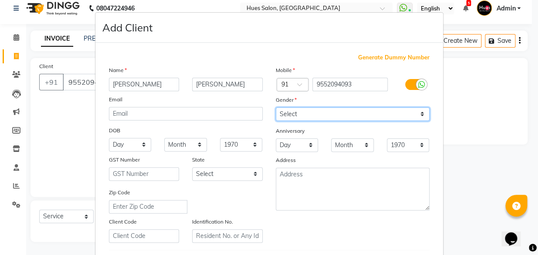
click at [307, 118] on select "Select [DEMOGRAPHIC_DATA] [DEMOGRAPHIC_DATA] Other Prefer Not To Say" at bounding box center [353, 114] width 154 height 14
select select "[DEMOGRAPHIC_DATA]"
click at [276, 107] on select "Select [DEMOGRAPHIC_DATA] [DEMOGRAPHIC_DATA] Other Prefer Not To Say" at bounding box center [353, 114] width 154 height 14
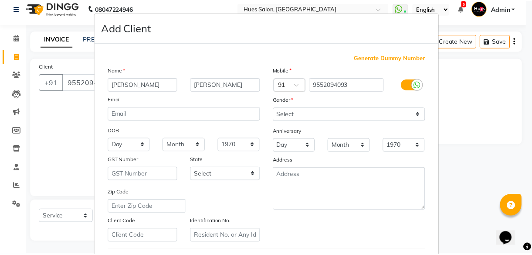
scroll to position [150, 0]
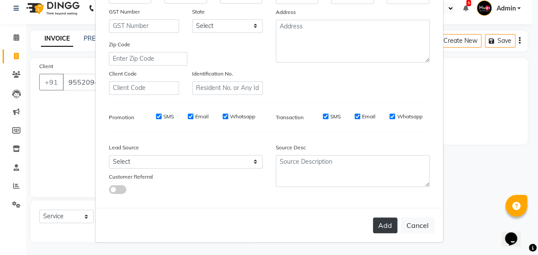
click at [387, 224] on button "Add" at bounding box center [385, 225] width 24 height 16
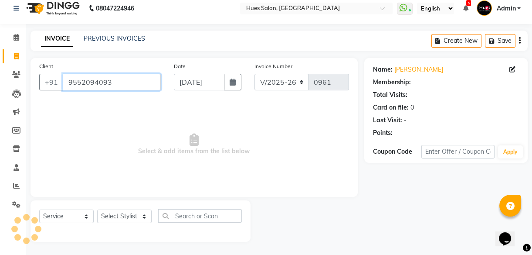
click at [120, 76] on input "9552094093" at bounding box center [112, 82] width 98 height 17
select select "1: Object"
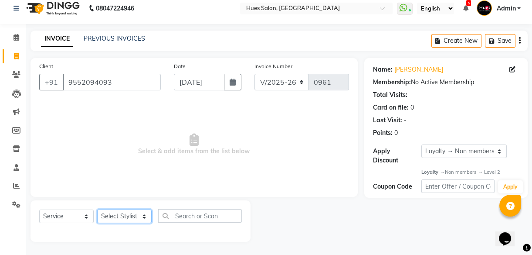
click at [130, 215] on select "Select Stylist [PERSON_NAME] [PERSON_NAME] Office [PERSON_NAME] [PERSON_NAME] […" at bounding box center [124, 216] width 54 height 14
select select "84211"
click at [97, 209] on select "Select Stylist [PERSON_NAME] [PERSON_NAME] Office [PERSON_NAME] [PERSON_NAME] […" at bounding box center [124, 216] width 54 height 14
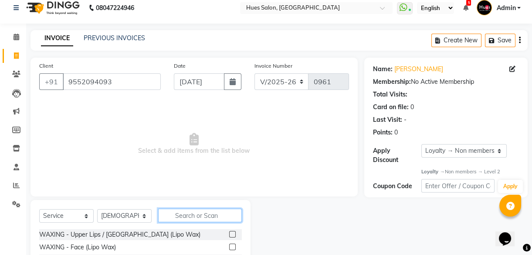
click at [202, 215] on input "text" at bounding box center [200, 215] width 84 height 14
type input "desi"
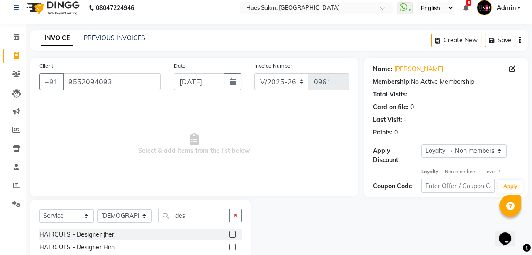
click at [235, 247] on label at bounding box center [232, 246] width 7 height 7
click at [235, 247] on input "checkbox" at bounding box center [232, 247] width 6 height 6
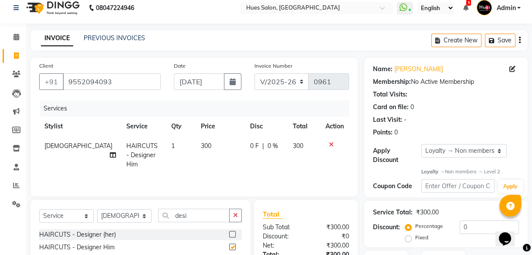
checkbox input "false"
drag, startPoint x: 191, startPoint y: 216, endPoint x: 68, endPoint y: 225, distance: 123.2
click at [68, 225] on div "Select Service Product Membership Package Voucher Prepaid Gift Card Select Styl…" at bounding box center [140, 218] width 203 height 20
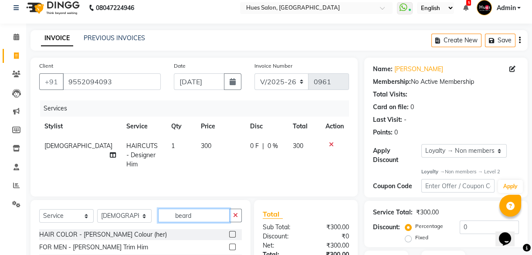
scroll to position [76, 0]
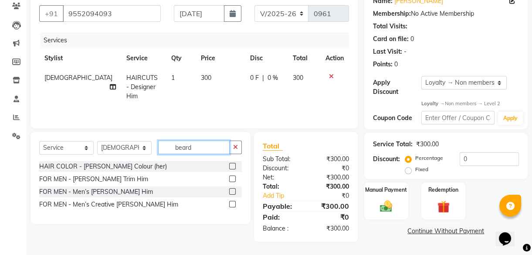
type input "beard"
click at [231, 191] on label at bounding box center [232, 191] width 7 height 7
click at [231, 191] on input "checkbox" at bounding box center [232, 192] width 6 height 6
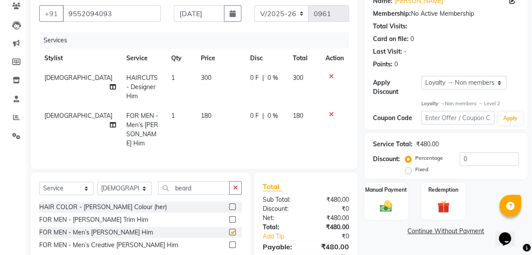
checkbox input "false"
click at [250, 111] on span "0 F" at bounding box center [254, 115] width 9 height 9
select select "84211"
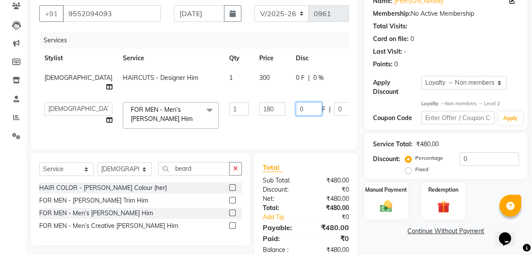
click at [296, 107] on input "0" at bounding box center [309, 109] width 26 height 14
type input "30"
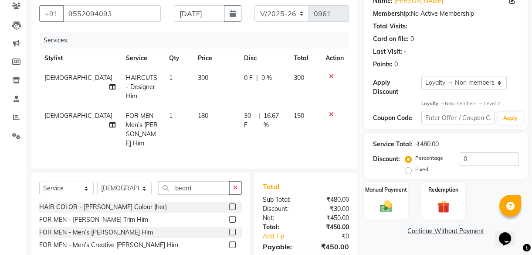
click at [248, 78] on div "0 F | 0 %" at bounding box center [263, 77] width 39 height 9
select select "84211"
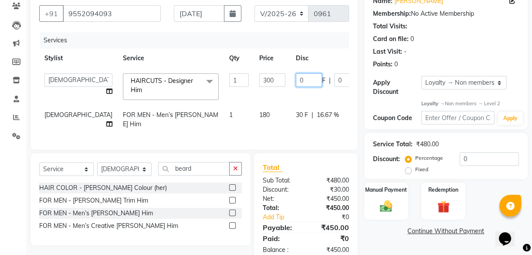
click at [296, 78] on input "0" at bounding box center [309, 80] width 26 height 14
click at [296, 80] on input "0" at bounding box center [309, 80] width 26 height 14
type input "50"
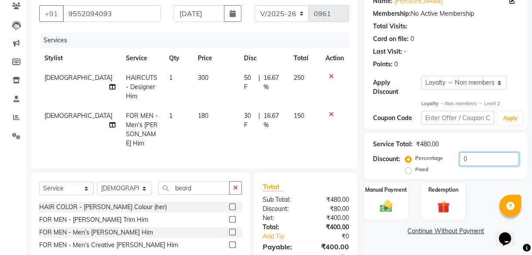
click at [486, 160] on input "0" at bounding box center [489, 159] width 59 height 14
click at [383, 207] on img at bounding box center [386, 206] width 21 height 15
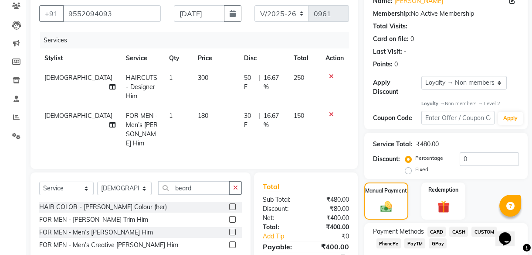
scroll to position [127, 0]
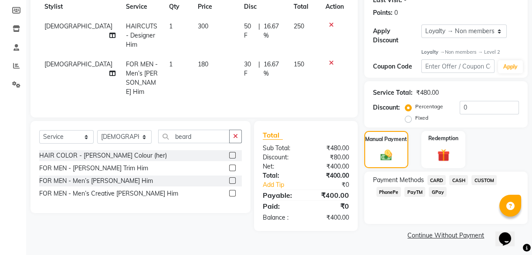
click at [417, 191] on span "PayTM" at bounding box center [414, 192] width 21 height 10
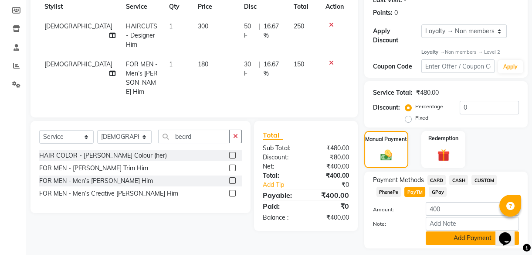
click at [455, 241] on button "Add Payment" at bounding box center [472, 238] width 93 height 14
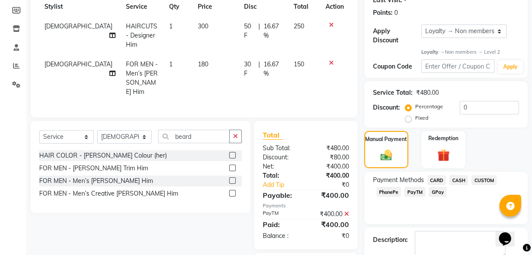
scroll to position [192, 0]
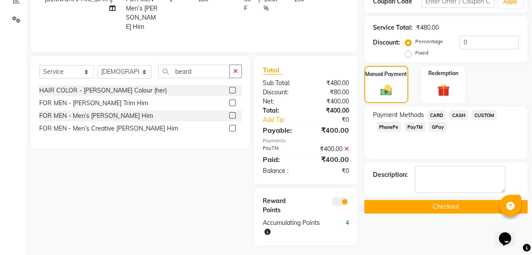
click at [462, 206] on button "Checkout" at bounding box center [445, 207] width 163 height 14
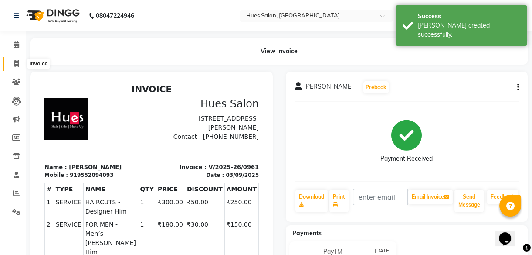
click at [15, 65] on icon at bounding box center [16, 63] width 5 height 7
select select "service"
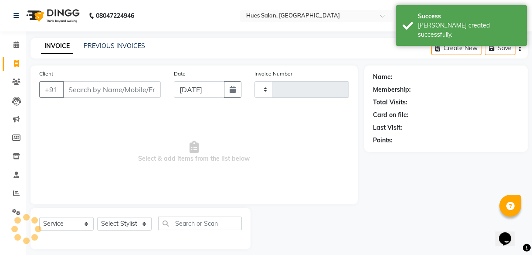
scroll to position [8, 0]
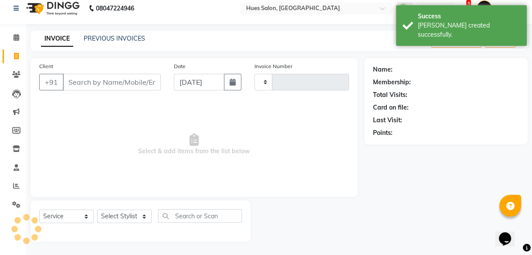
type input "0962"
select select "3460"
click at [100, 82] on input "Client" at bounding box center [112, 82] width 98 height 17
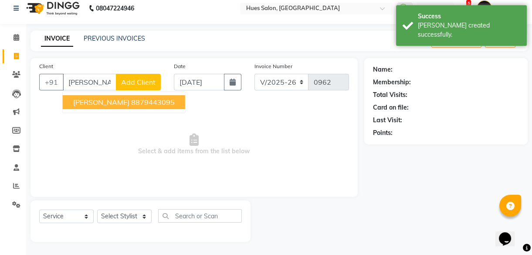
click at [110, 105] on span "[PERSON_NAME]" at bounding box center [101, 102] width 56 height 9
type input "8879443095"
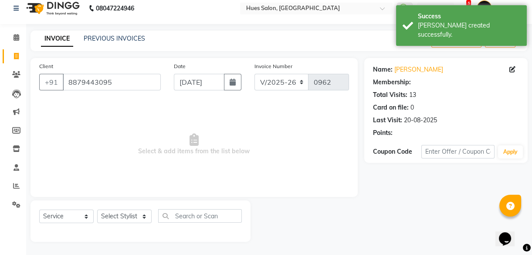
select select "1: Object"
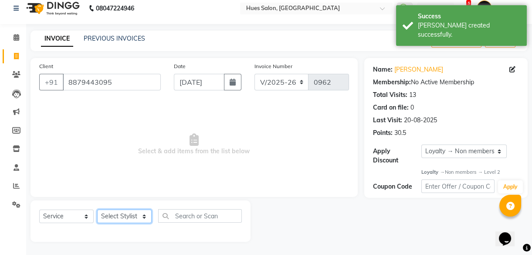
click at [134, 214] on select "Select Stylist [PERSON_NAME] [PERSON_NAME] Office [PERSON_NAME] [PERSON_NAME] […" at bounding box center [124, 216] width 54 height 14
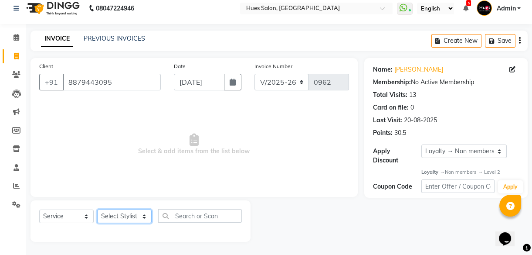
select select "84211"
click at [97, 209] on select "Select Stylist [PERSON_NAME] [PERSON_NAME] Office [PERSON_NAME] [PERSON_NAME] […" at bounding box center [124, 216] width 54 height 14
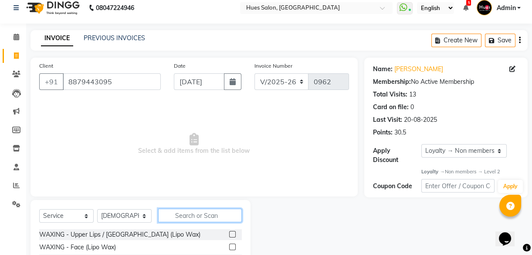
click at [214, 217] on input "text" at bounding box center [200, 215] width 84 height 14
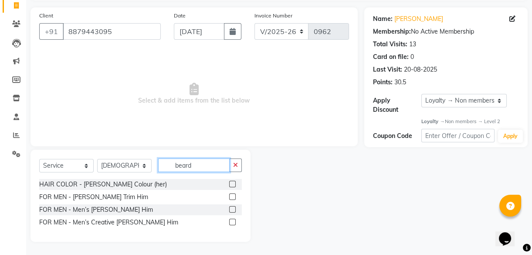
type input "beard"
click at [231, 210] on label at bounding box center [232, 209] width 7 height 7
click at [231, 210] on input "checkbox" at bounding box center [232, 210] width 6 height 6
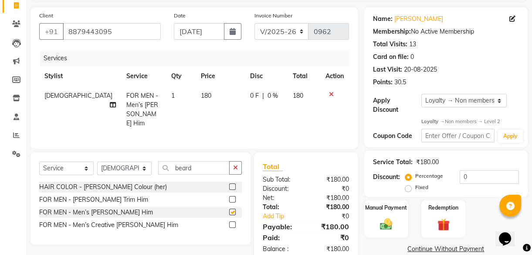
checkbox input "false"
click at [201, 95] on span "180" at bounding box center [206, 96] width 10 height 8
select select "84211"
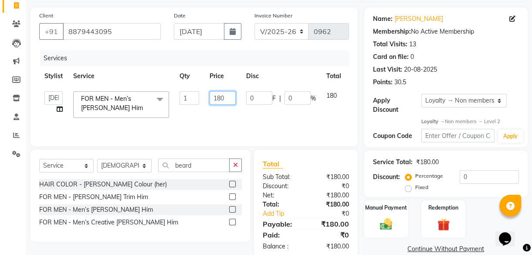
click at [222, 100] on input "180" at bounding box center [223, 98] width 26 height 14
type input "150"
click at [512, 174] on input "0" at bounding box center [489, 177] width 59 height 14
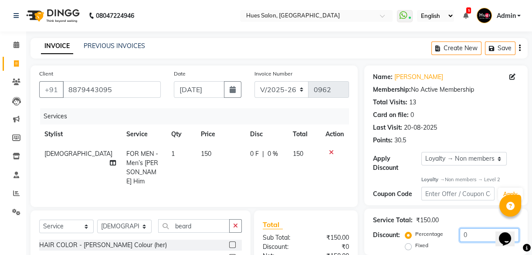
scroll to position [76, 0]
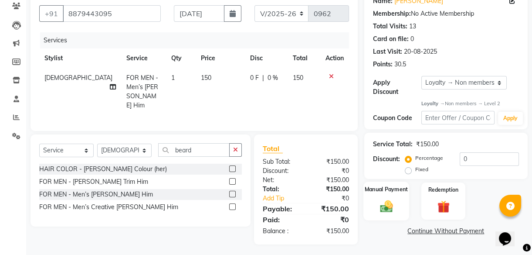
click at [387, 205] on img at bounding box center [386, 206] width 21 height 15
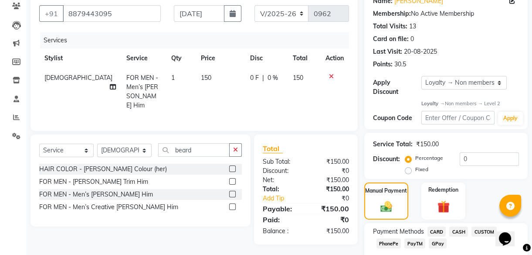
click at [415, 240] on span "PayTM" at bounding box center [414, 243] width 21 height 10
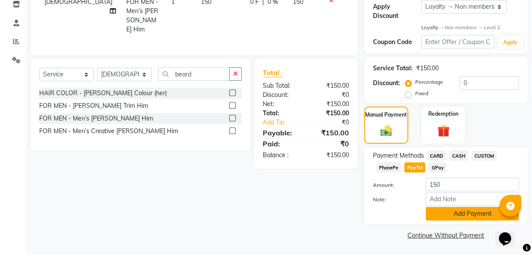
click at [480, 217] on button "Add Payment" at bounding box center [472, 214] width 93 height 14
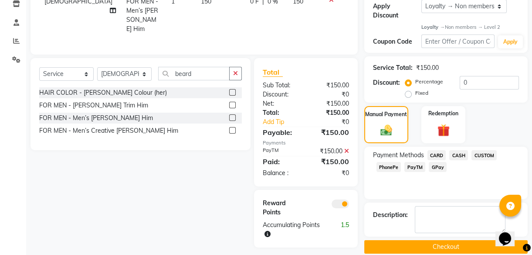
click at [448, 248] on button "Checkout" at bounding box center [445, 247] width 163 height 14
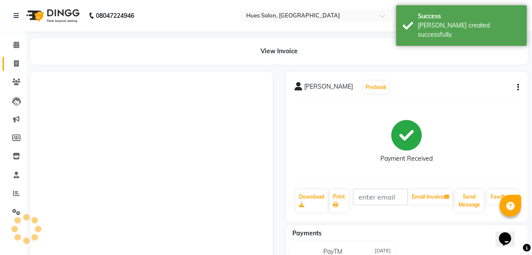
click at [17, 64] on icon at bounding box center [16, 63] width 5 height 7
select select "service"
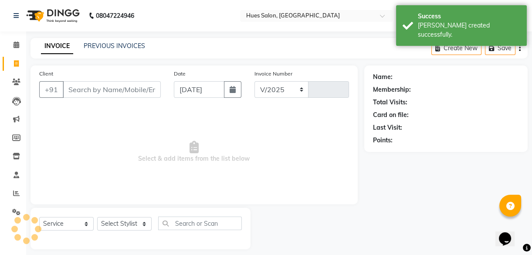
select select "3460"
type input "0963"
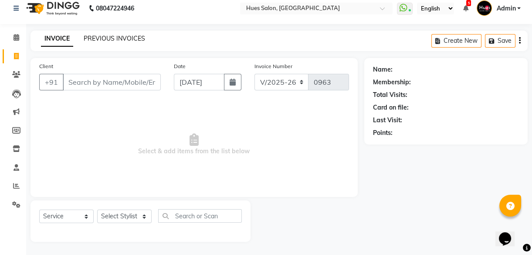
click at [125, 36] on link "PREVIOUS INVOICES" at bounding box center [114, 38] width 61 height 8
